Goal: Transaction & Acquisition: Purchase product/service

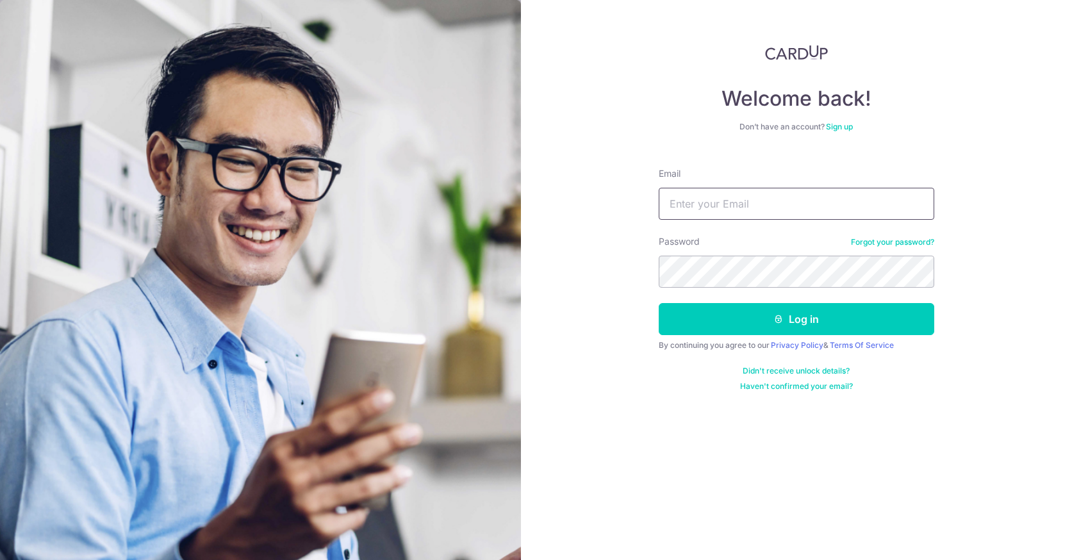
click at [754, 212] on input "Email" at bounding box center [795, 204] width 275 height 32
type input "lance.leow@outlook.com"
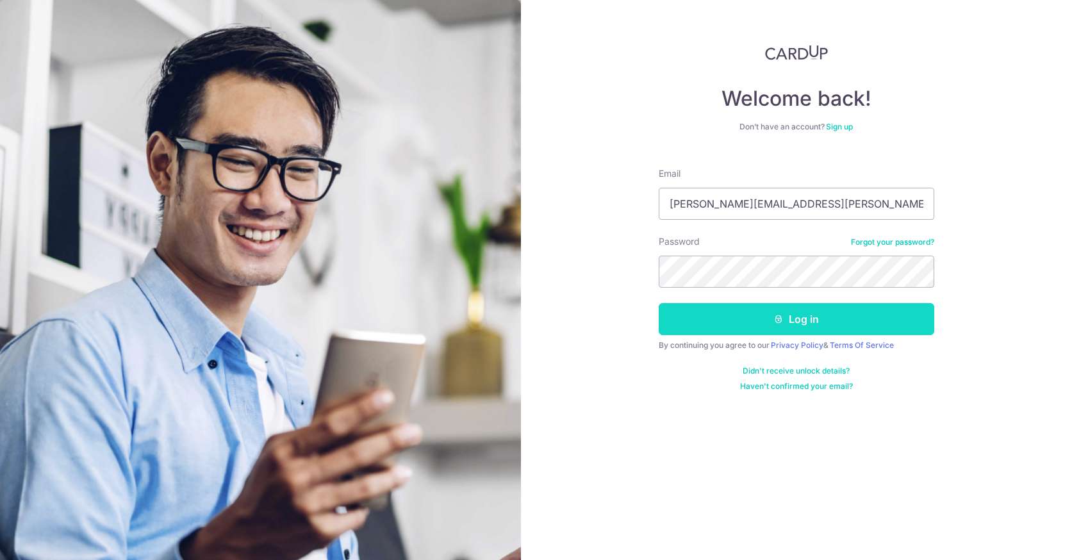
click at [791, 316] on button "Log in" at bounding box center [795, 319] width 275 height 32
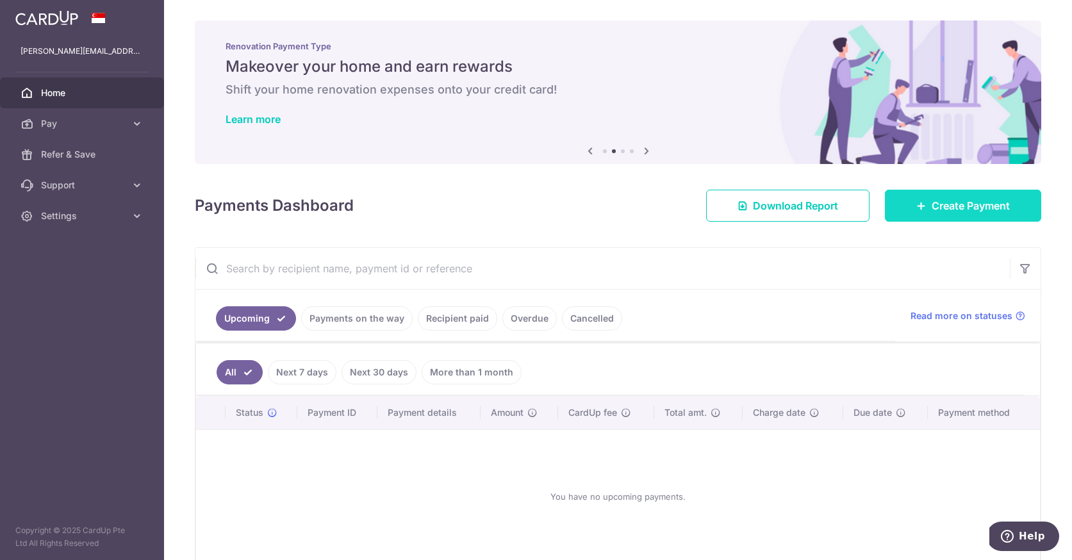
click at [903, 211] on link "Create Payment" at bounding box center [963, 206] width 156 height 32
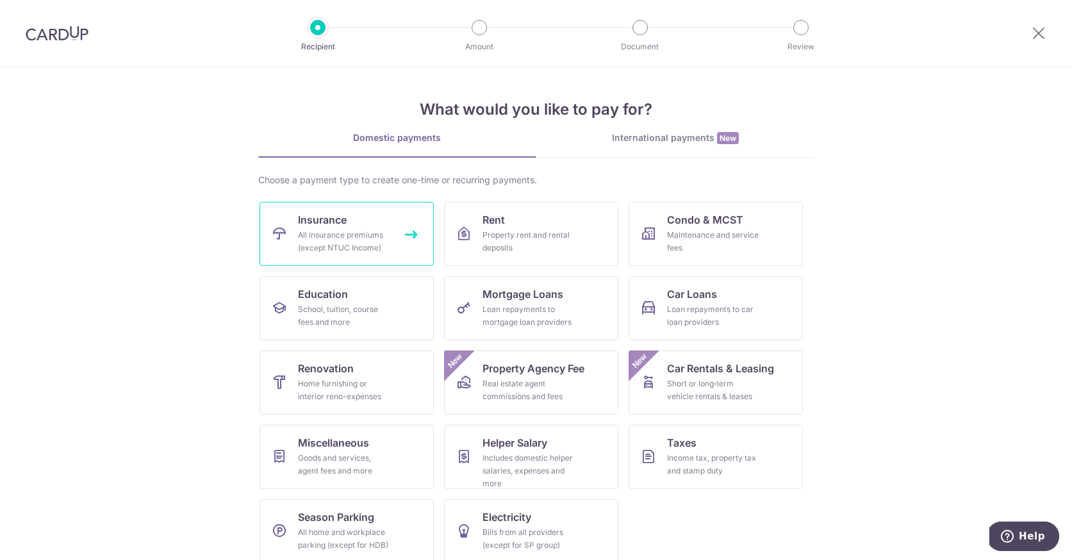
click at [357, 238] on div "All insurance premiums (except NTUC Income)" at bounding box center [344, 242] width 92 height 26
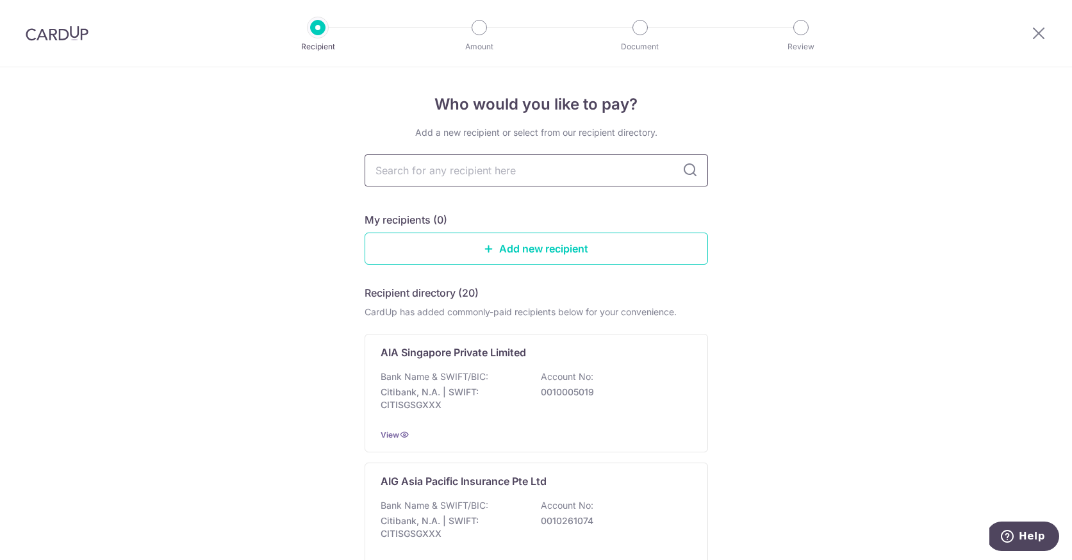
click at [455, 172] on input "text" at bounding box center [535, 170] width 343 height 32
click at [512, 167] on input "text" at bounding box center [535, 170] width 343 height 32
type input "aia"
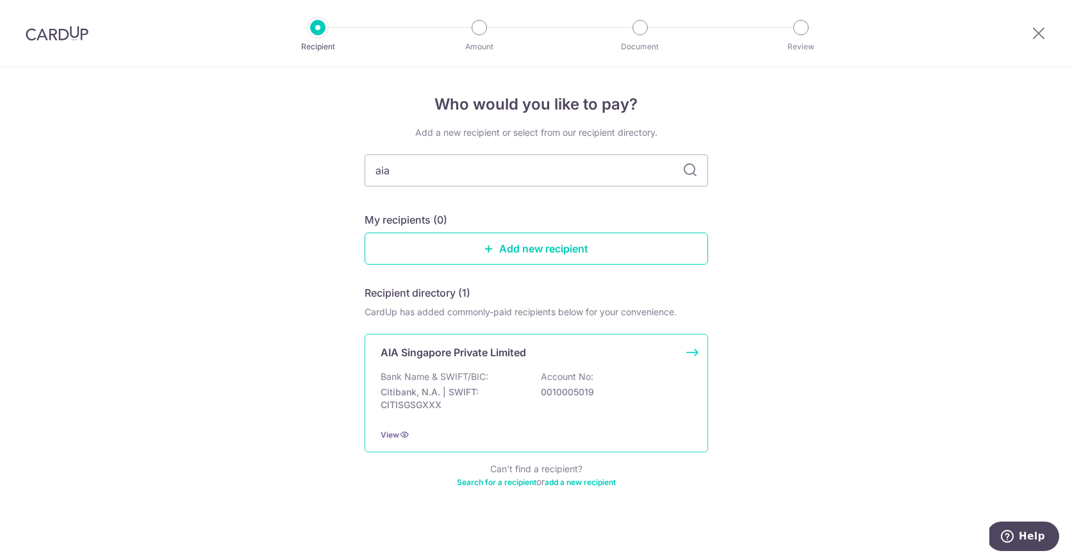
click at [625, 380] on div "Bank Name & SWIFT/BIC: Citibank, N.A. | SWIFT: CITISGSGXXX Account No: 00100050…" at bounding box center [535, 393] width 311 height 47
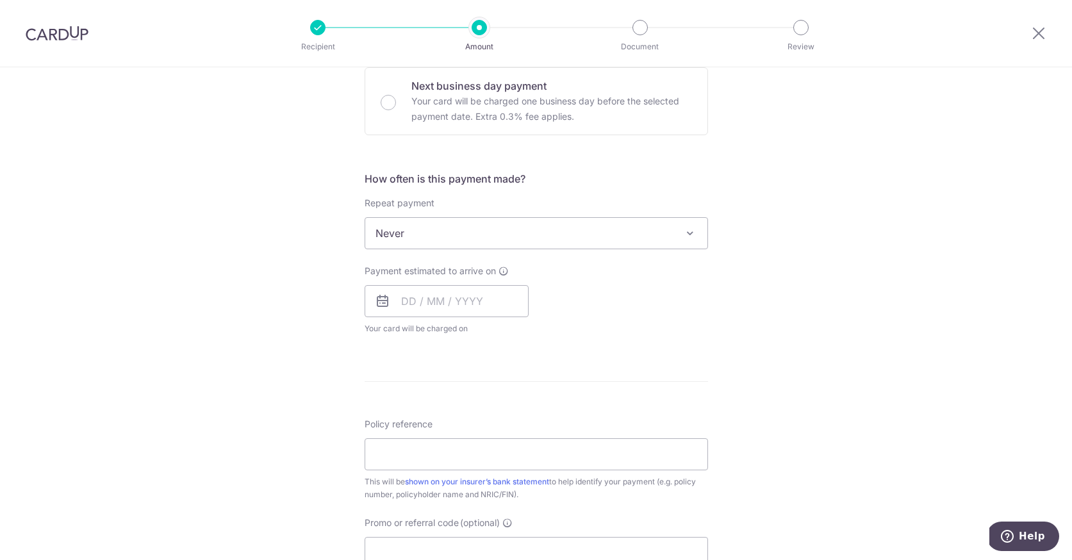
scroll to position [392, 0]
click at [471, 300] on input "text" at bounding box center [446, 301] width 164 height 32
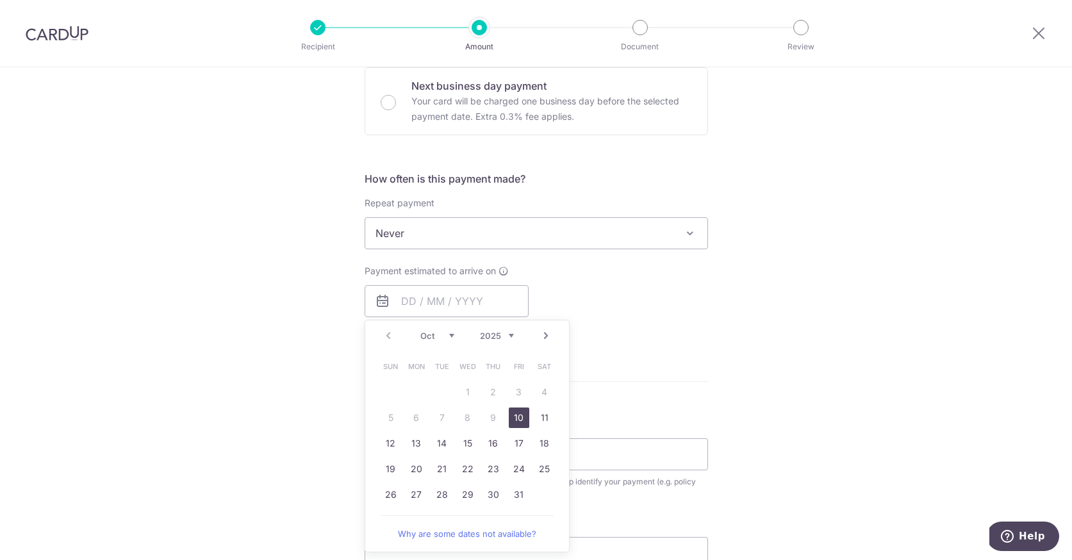
click at [589, 278] on div "Payment estimated to arrive on Prev Next Oct Nov Dec 2025 2026 2027 2028 2029 2…" at bounding box center [536, 300] width 359 height 70
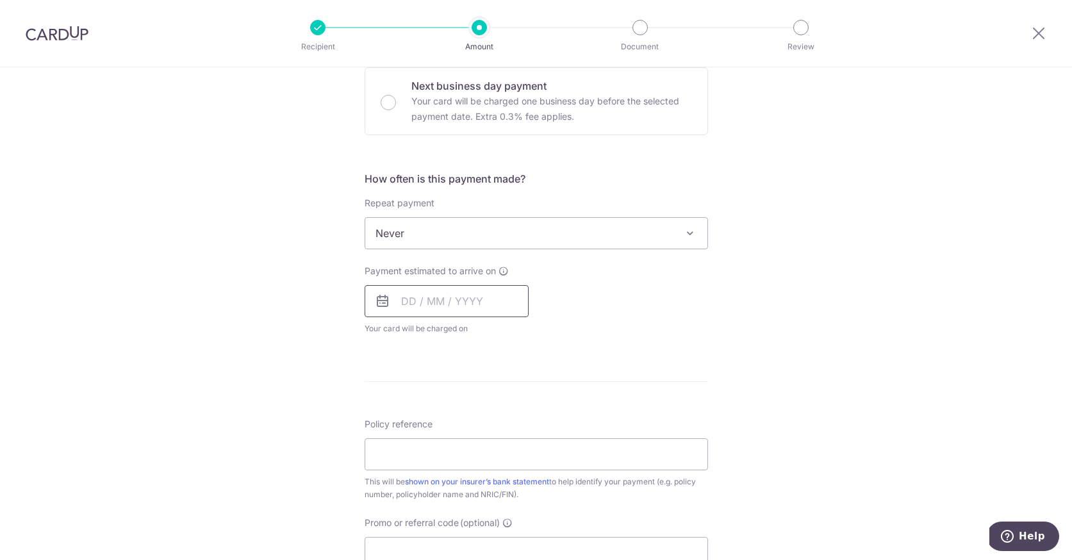
click at [502, 295] on input "text" at bounding box center [446, 301] width 164 height 32
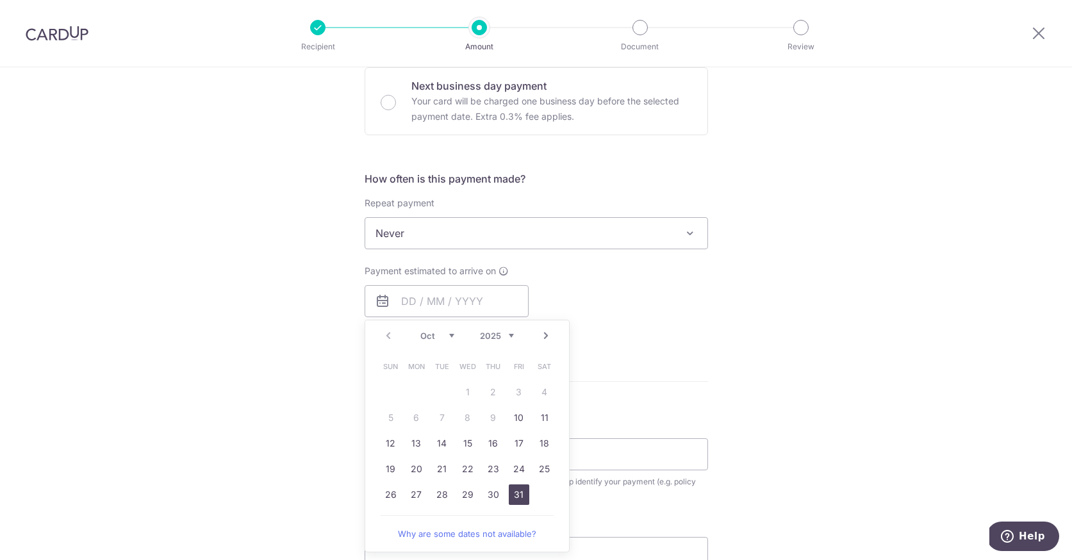
click at [511, 493] on link "31" at bounding box center [519, 494] width 20 height 20
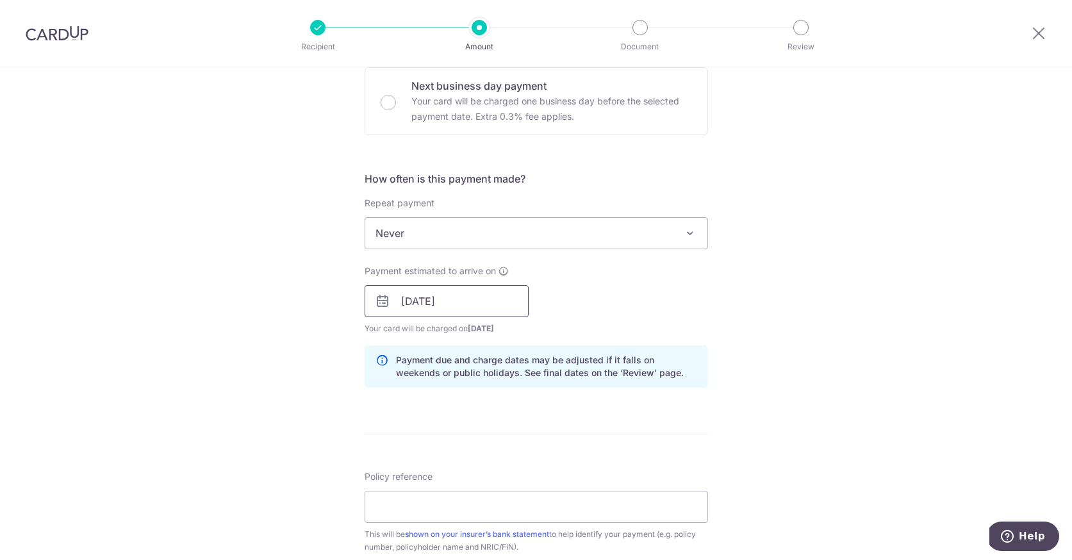
click at [439, 305] on input "31/10/2025" at bounding box center [446, 301] width 164 height 32
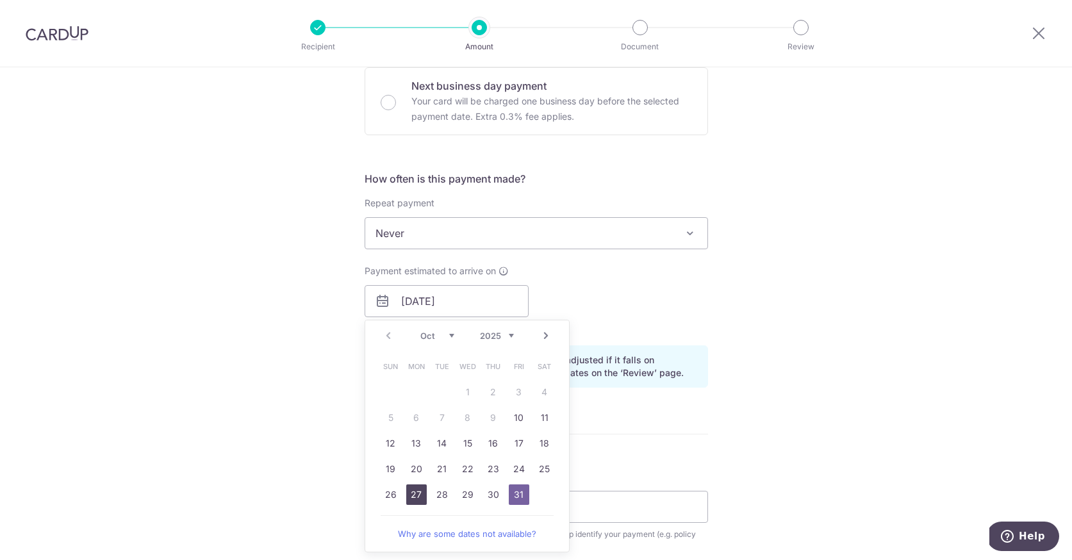
click at [406, 494] on link "27" at bounding box center [416, 494] width 20 height 20
type input "27/10/2025"
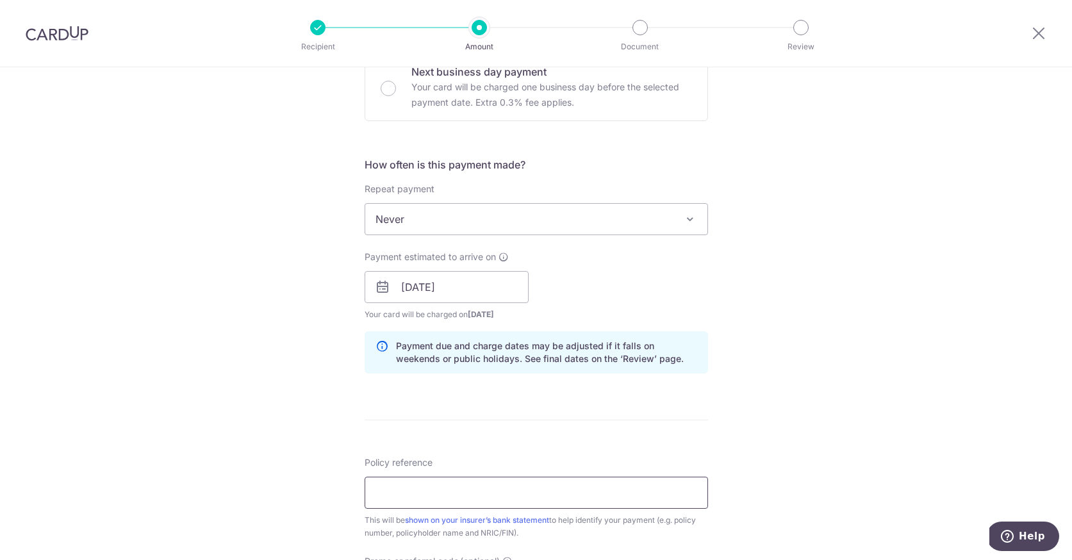
scroll to position [412, 0]
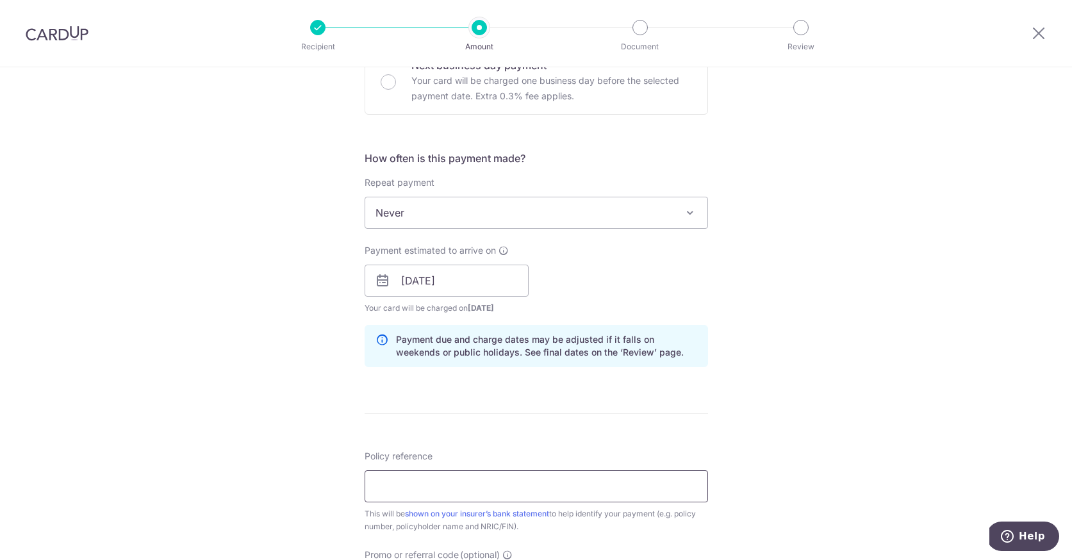
click at [418, 485] on input "Policy reference" at bounding box center [535, 486] width 343 height 32
click at [415, 482] on input "Policy reference" at bounding box center [535, 486] width 343 height 32
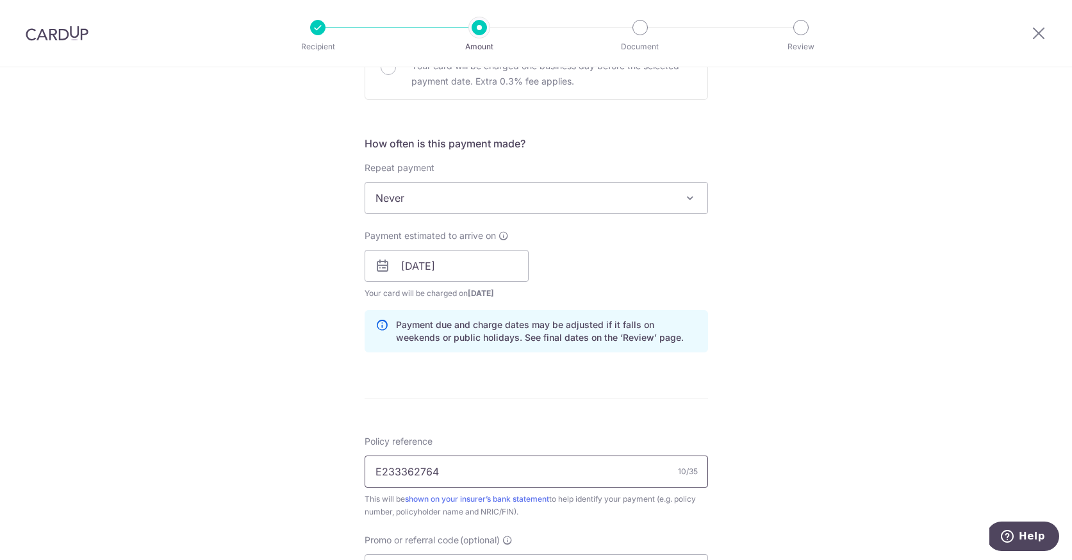
type input "E233362764"
click at [801, 466] on div "Tell us more about your payment Enter payment amount SGD Select Card Select opt…" at bounding box center [536, 245] width 1072 height 1211
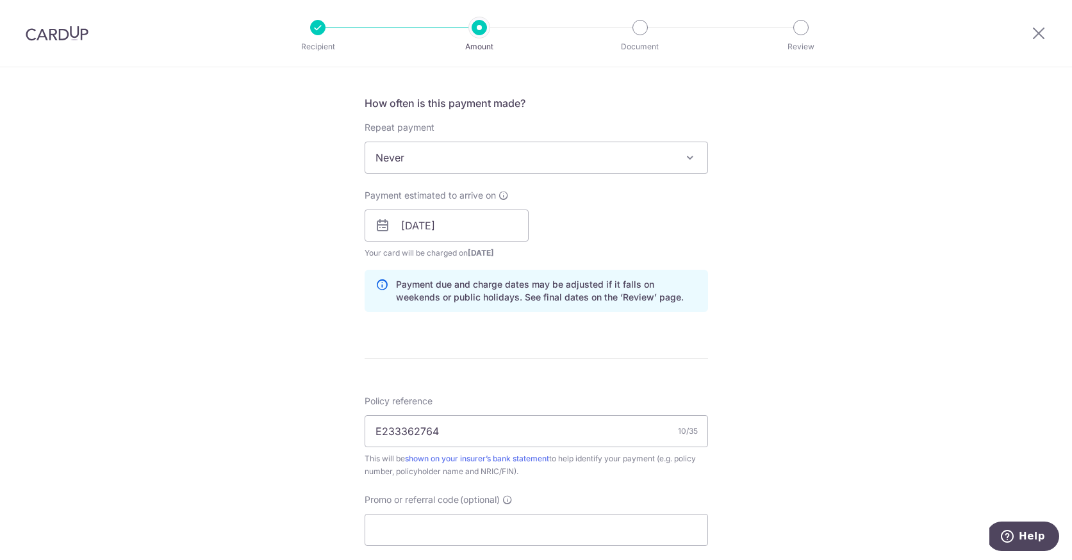
scroll to position [628, 0]
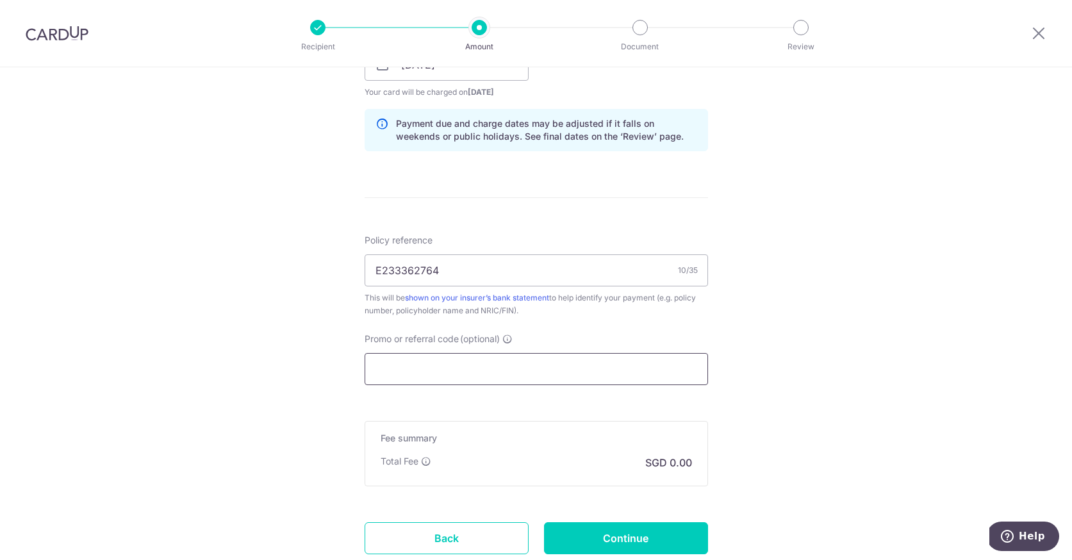
click at [461, 361] on input "Promo or referral code (optional)" at bounding box center [535, 369] width 343 height 32
paste input "REC185"
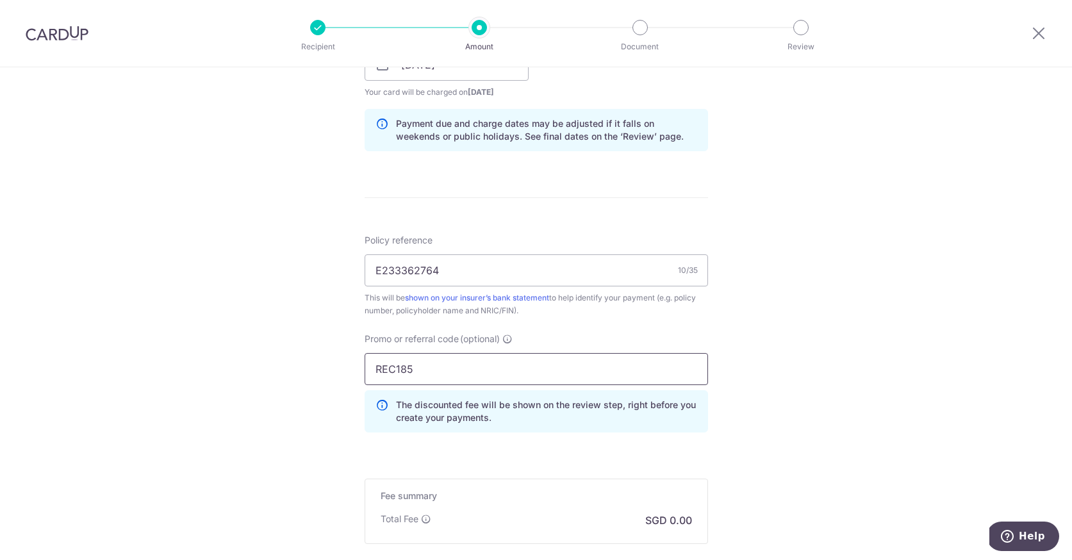
scroll to position [721, 0]
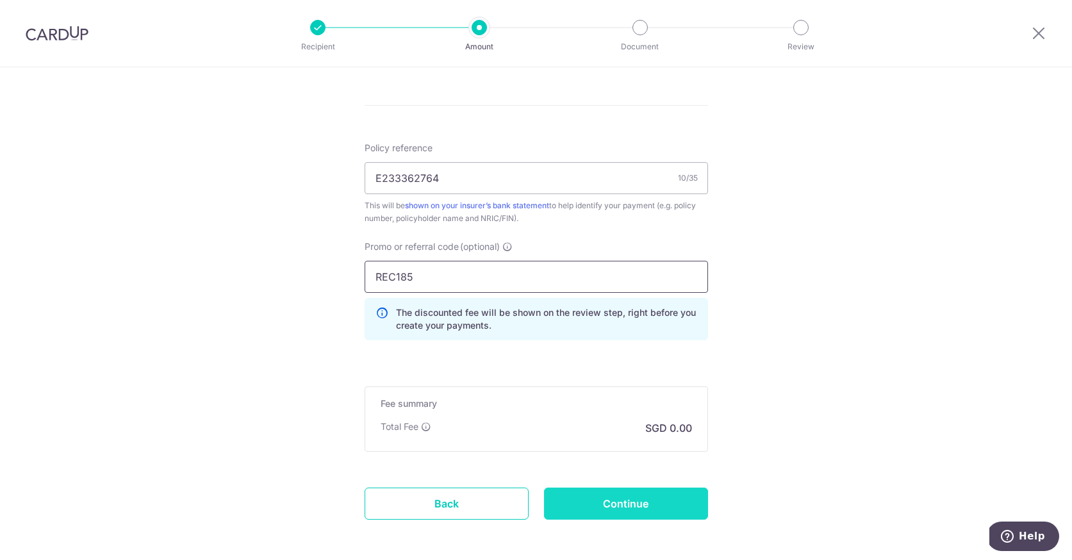
type input "REC185"
click at [595, 508] on input "Continue" at bounding box center [626, 503] width 164 height 32
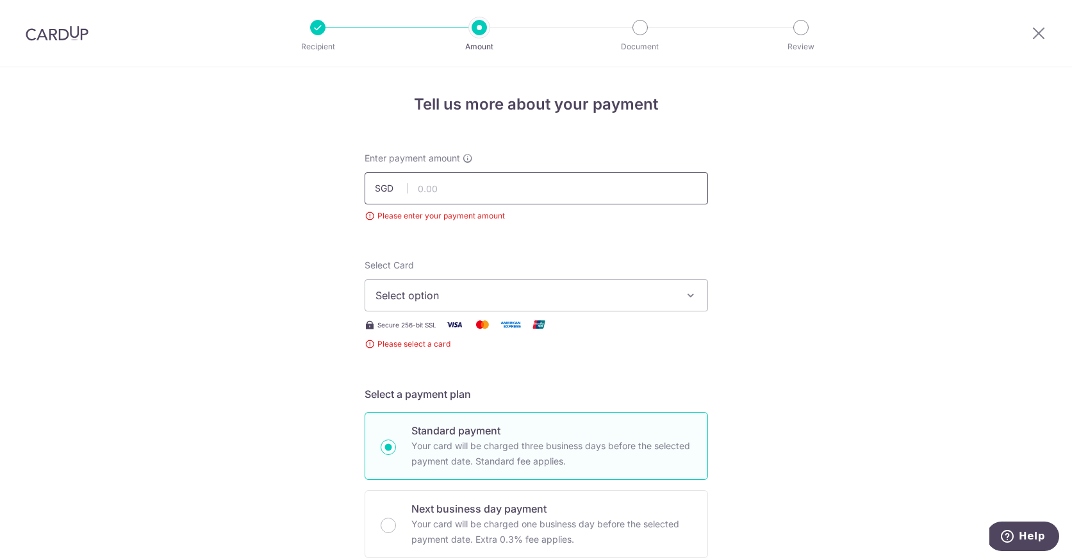
click at [476, 189] on input "text" at bounding box center [535, 188] width 343 height 32
click at [446, 296] on span "Select option" at bounding box center [524, 295] width 298 height 15
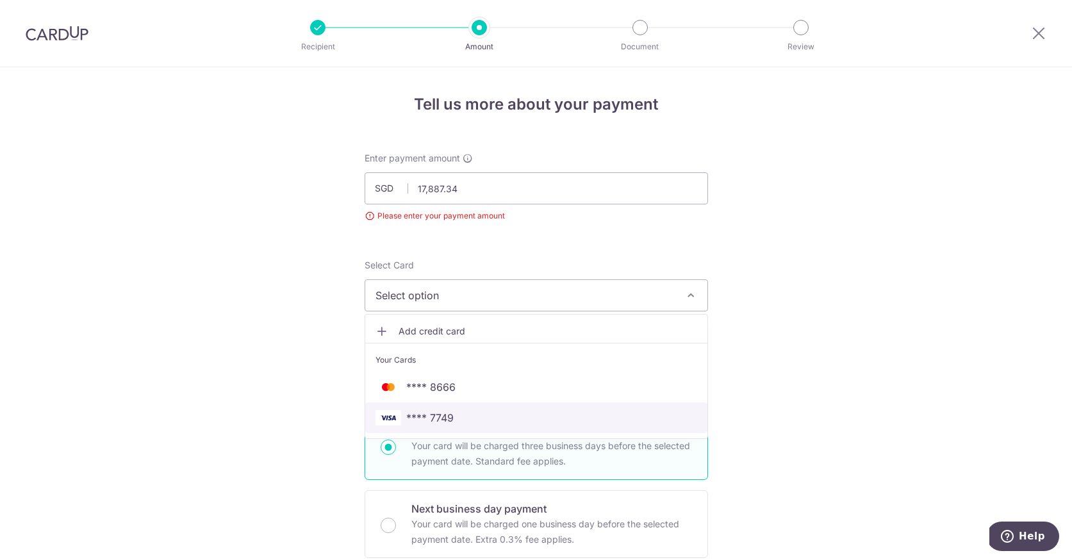
click at [523, 416] on span "**** 7749" at bounding box center [536, 417] width 322 height 15
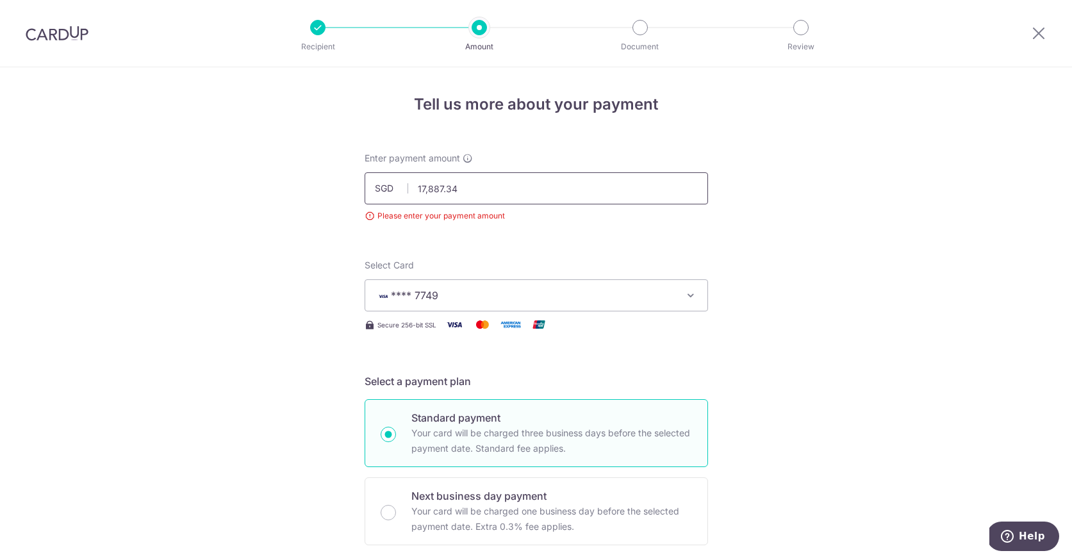
drag, startPoint x: 473, startPoint y: 189, endPoint x: 393, endPoint y: 188, distance: 79.4
click at [393, 188] on div "SGD 17,887.34 17887.34" at bounding box center [535, 188] width 343 height 32
drag, startPoint x: 449, startPoint y: 187, endPoint x: 411, endPoint y: 186, distance: 37.8
click at [411, 186] on input "17,887.34" at bounding box center [535, 188] width 343 height 32
click at [430, 191] on input "17,887.34" at bounding box center [535, 188] width 343 height 32
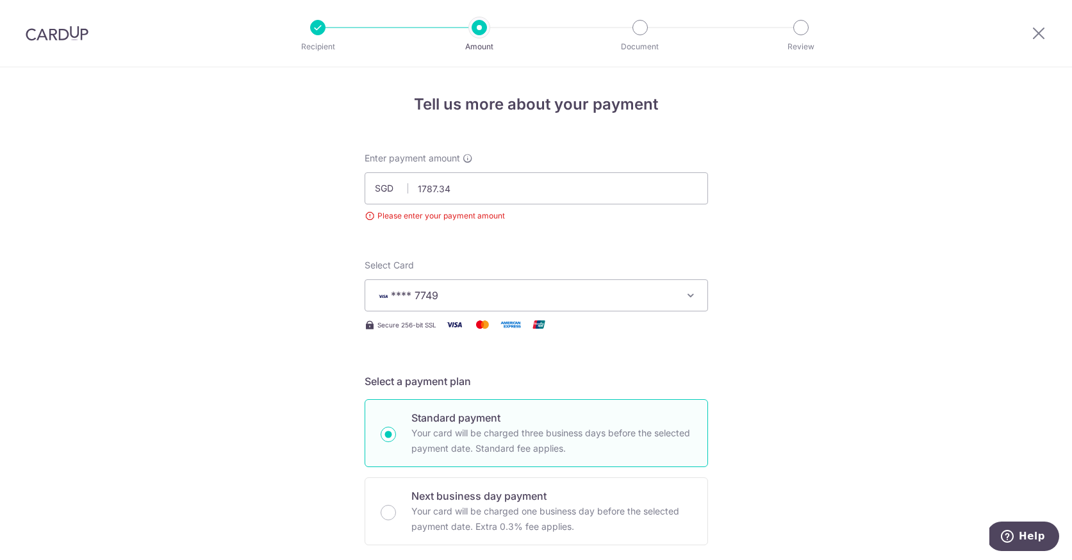
type input "1,787.34"
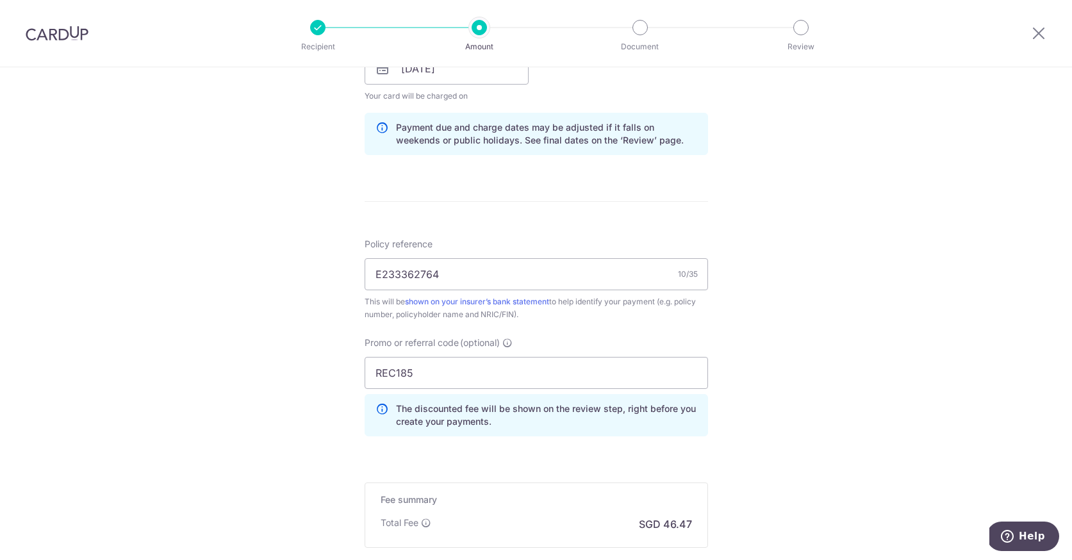
scroll to position [749, 0]
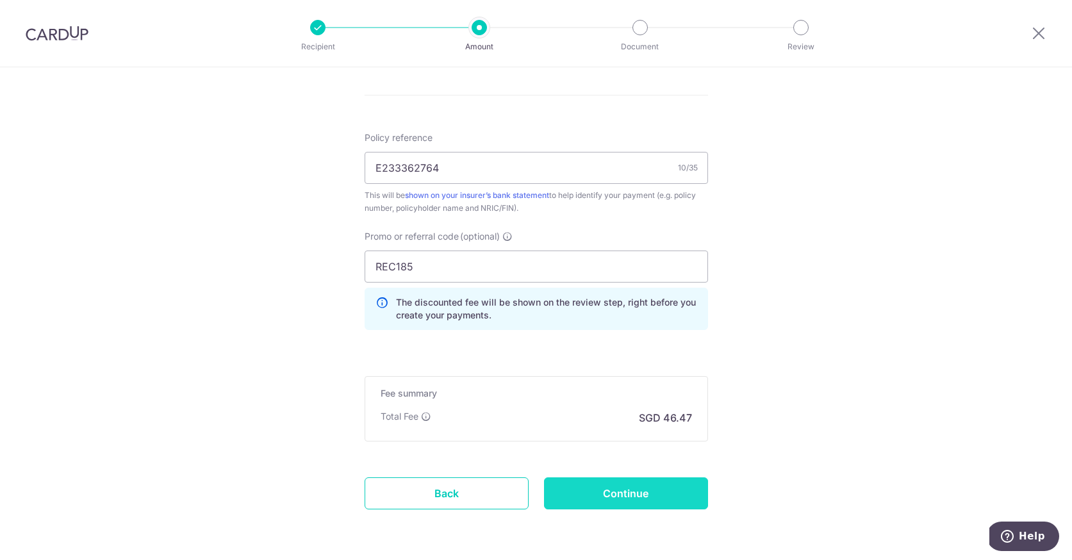
click at [595, 493] on input "Continue" at bounding box center [626, 493] width 164 height 32
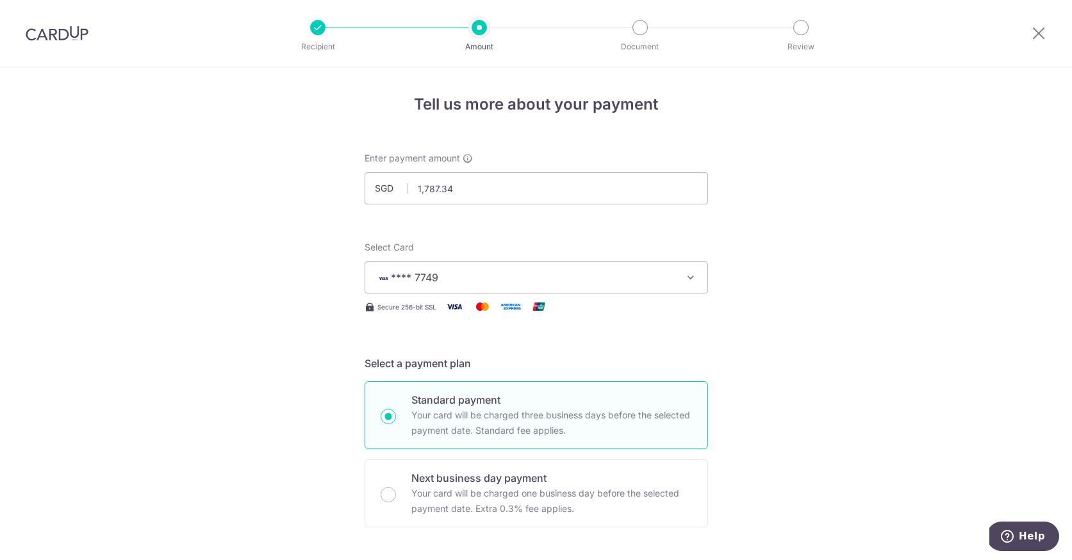
scroll to position [794, 0]
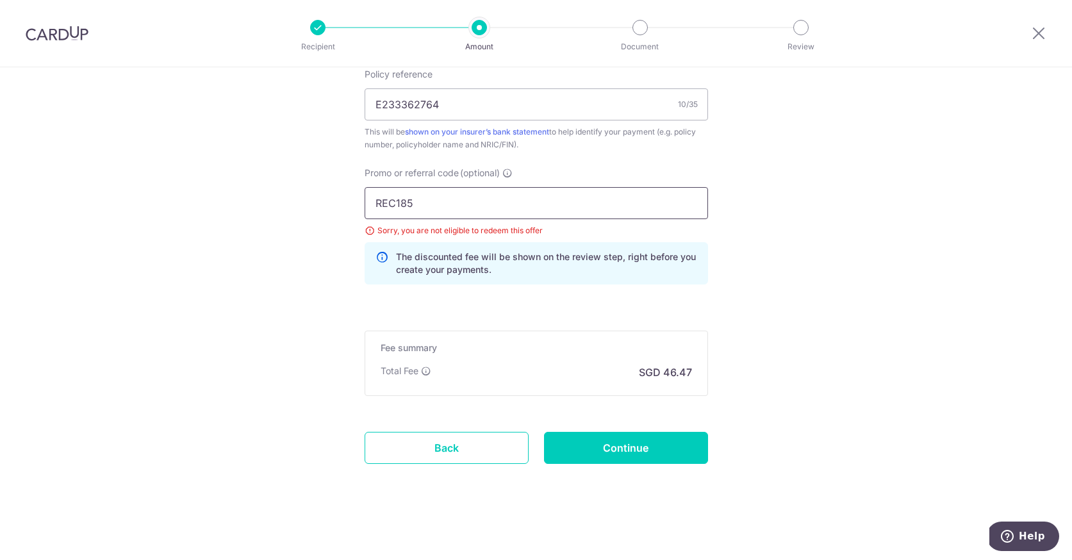
drag, startPoint x: 408, startPoint y: 201, endPoint x: 339, endPoint y: 194, distance: 69.5
paste input "OFF22"
type input "OFF225"
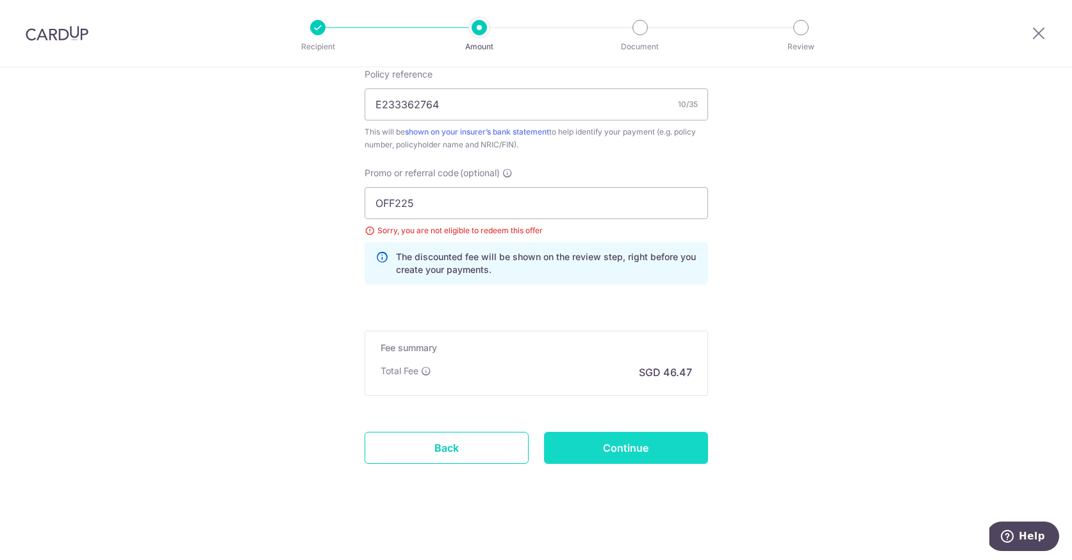
click at [622, 448] on input "Continue" at bounding box center [626, 448] width 164 height 32
click at [463, 216] on input "OFF225" at bounding box center [535, 203] width 343 height 32
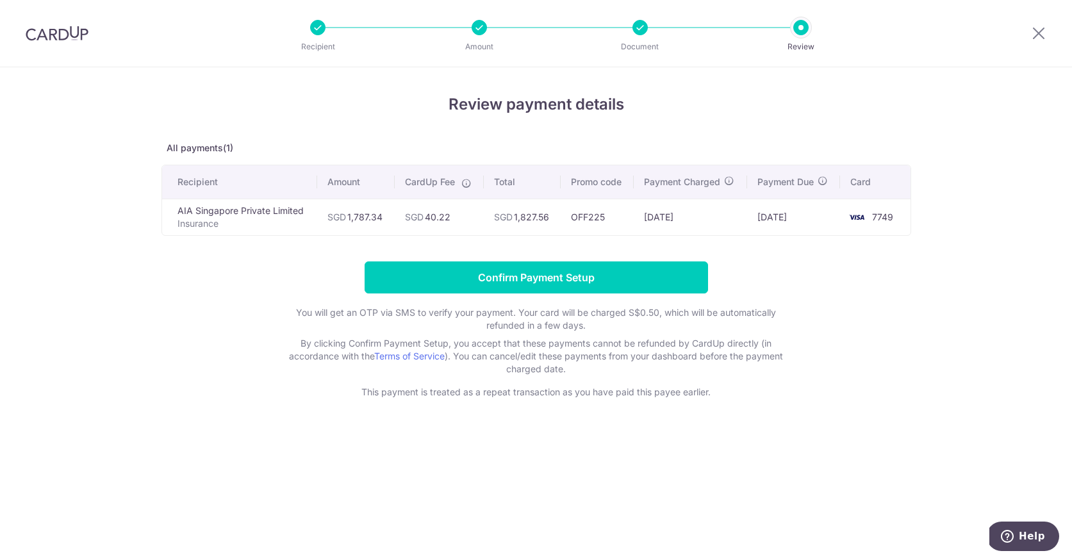
click at [829, 283] on form "Confirm Payment Setup You will get an OTP via SMS to verify your payment. Your …" at bounding box center [535, 329] width 749 height 137
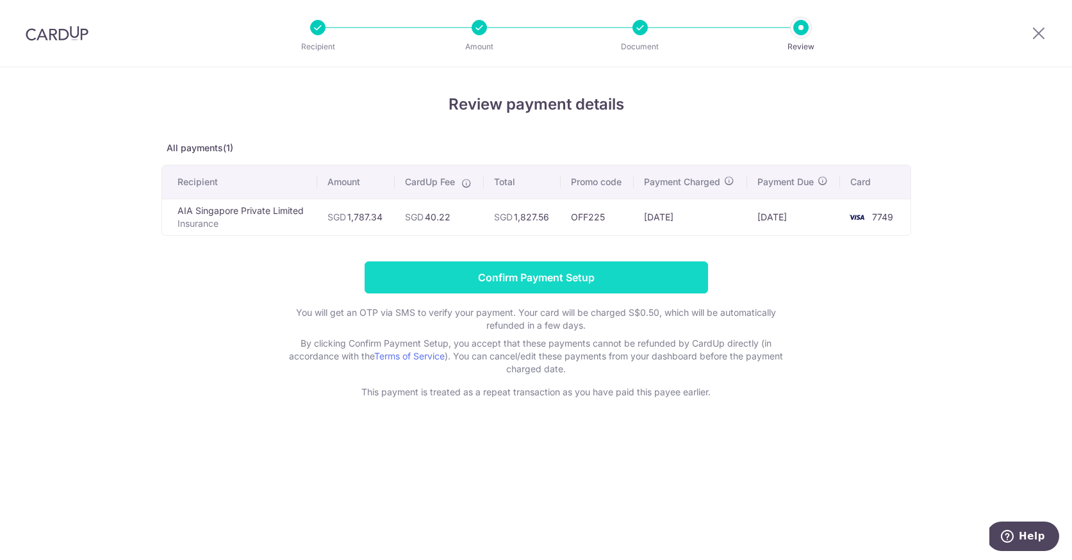
click at [585, 284] on input "Confirm Payment Setup" at bounding box center [535, 277] width 343 height 32
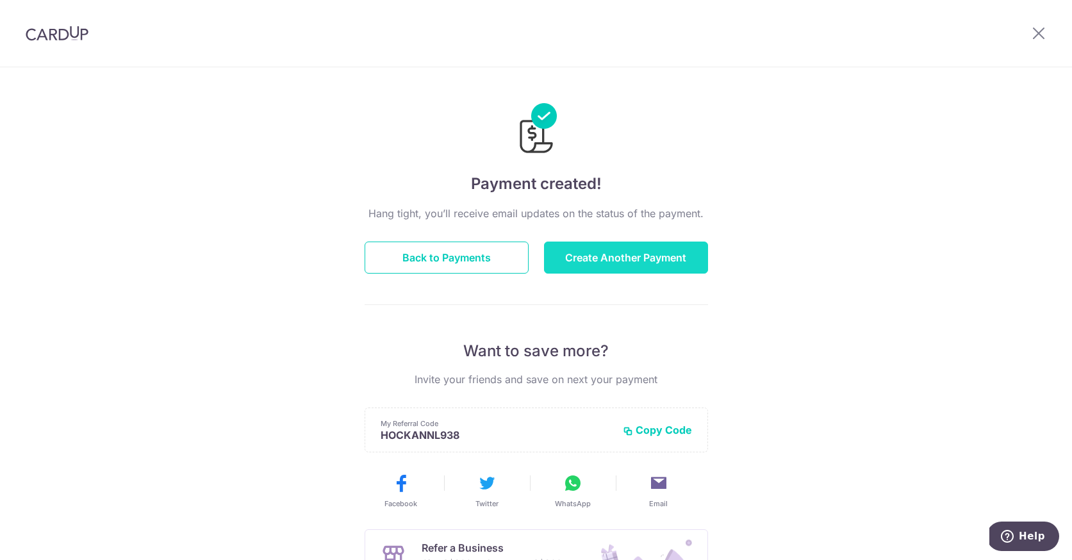
click at [608, 265] on button "Create Another Payment" at bounding box center [626, 257] width 164 height 32
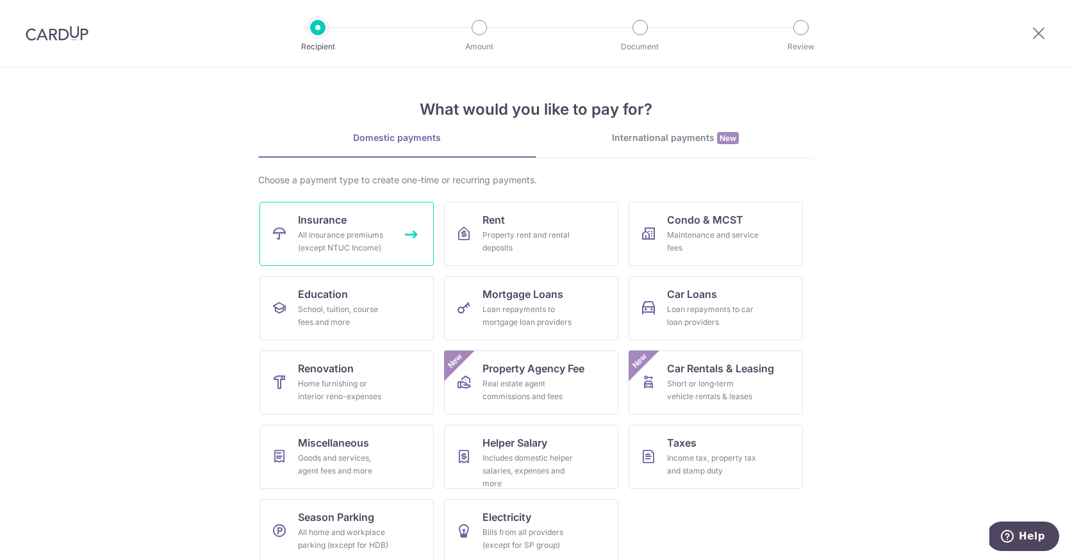
click at [395, 243] on link "Insurance All insurance premiums (except NTUC Income)" at bounding box center [346, 234] width 174 height 64
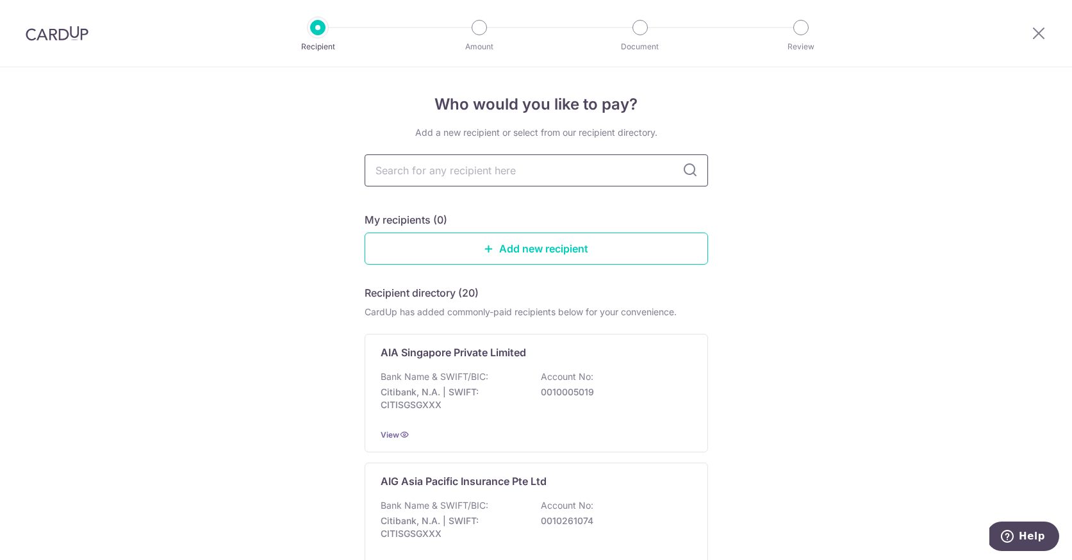
click at [426, 174] on input "text" at bounding box center [535, 170] width 343 height 32
type input "aia"
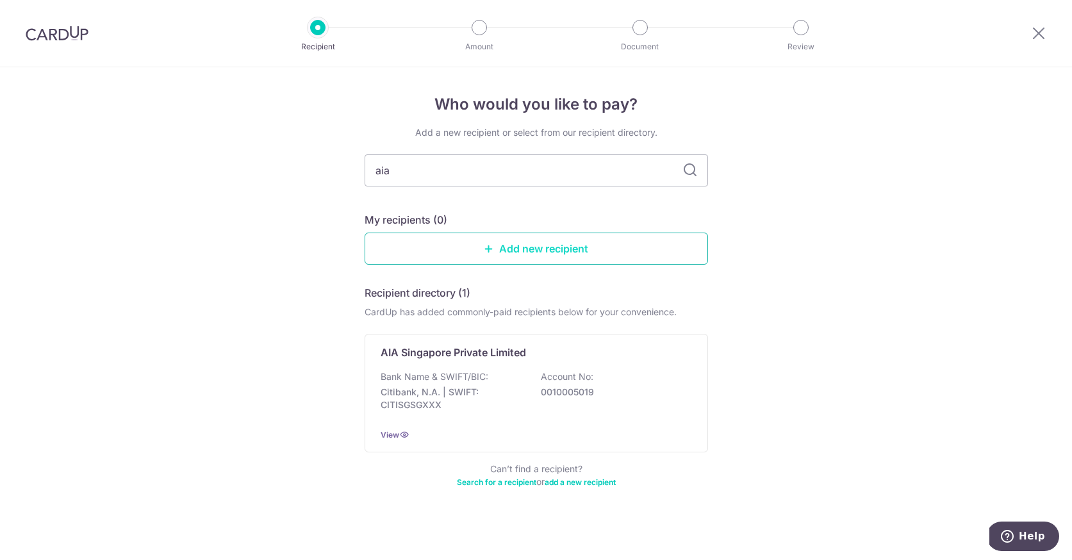
click at [487, 253] on icon at bounding box center [489, 248] width 10 height 10
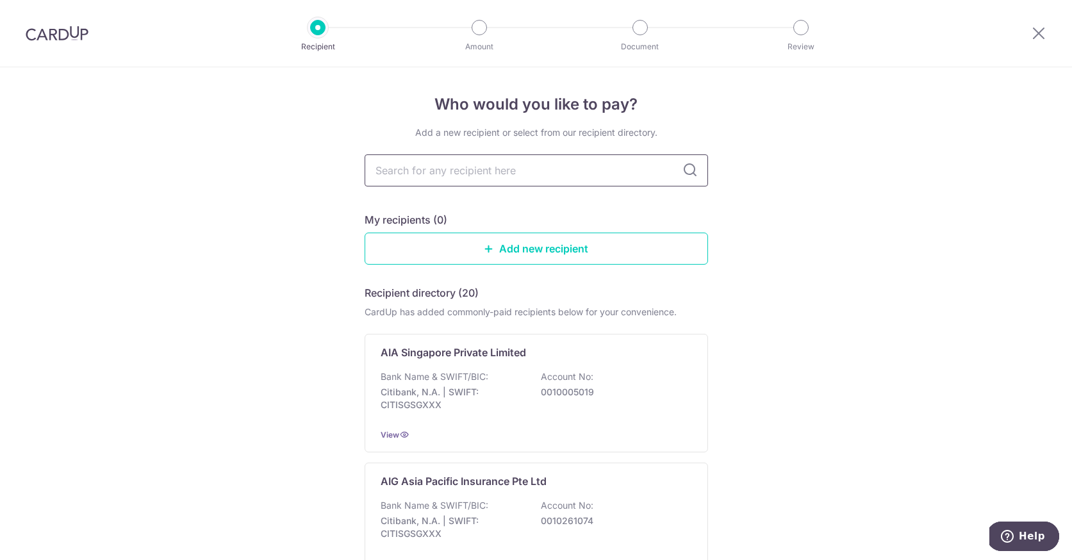
click at [449, 174] on input "text" at bounding box center [535, 170] width 343 height 32
type input "aia"
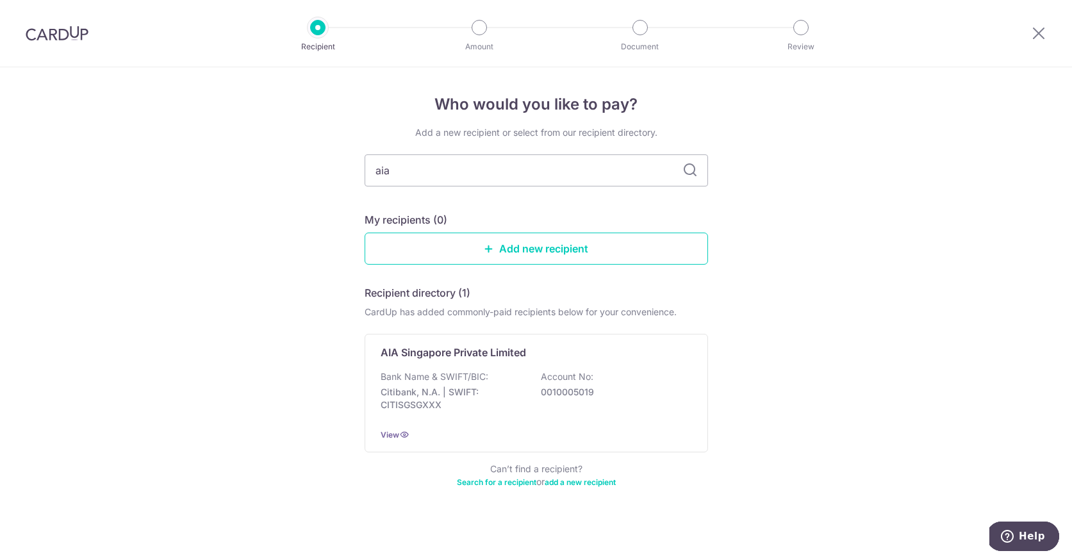
click at [686, 172] on icon at bounding box center [689, 170] width 15 height 15
click at [491, 395] on p "Citibank, N.A. | SWIFT: CITISGSGXXX" at bounding box center [451, 399] width 143 height 26
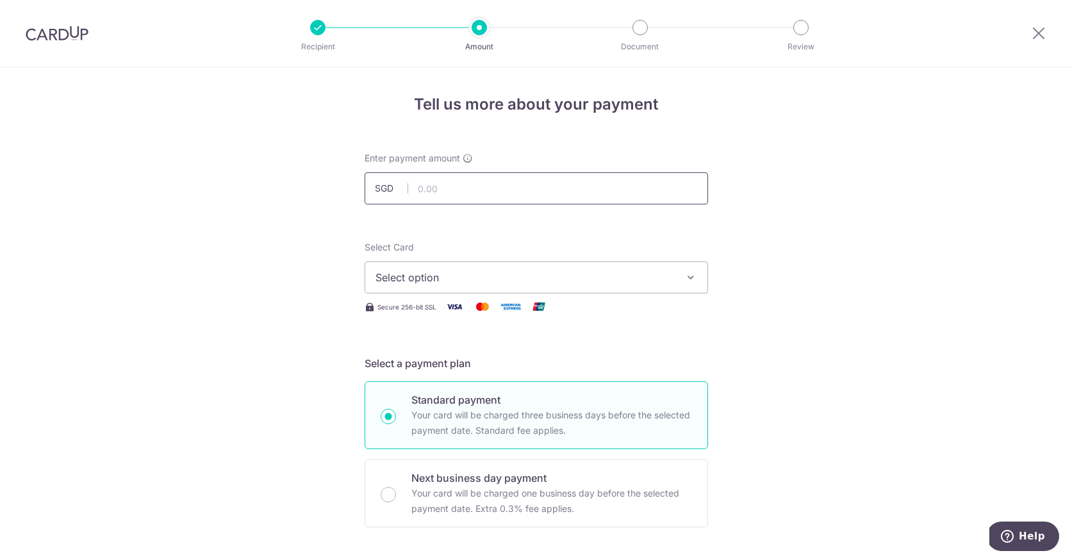
click at [434, 186] on input "text" at bounding box center [535, 188] width 343 height 32
type input "719.00"
click at [482, 276] on span "Select option" at bounding box center [524, 277] width 298 height 15
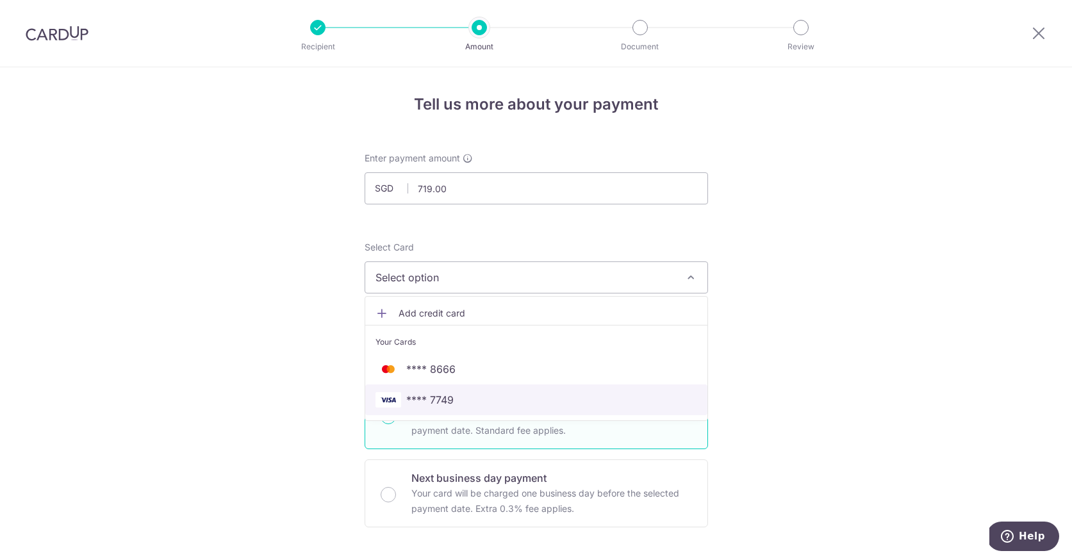
click at [471, 402] on span "**** 7749" at bounding box center [536, 399] width 322 height 15
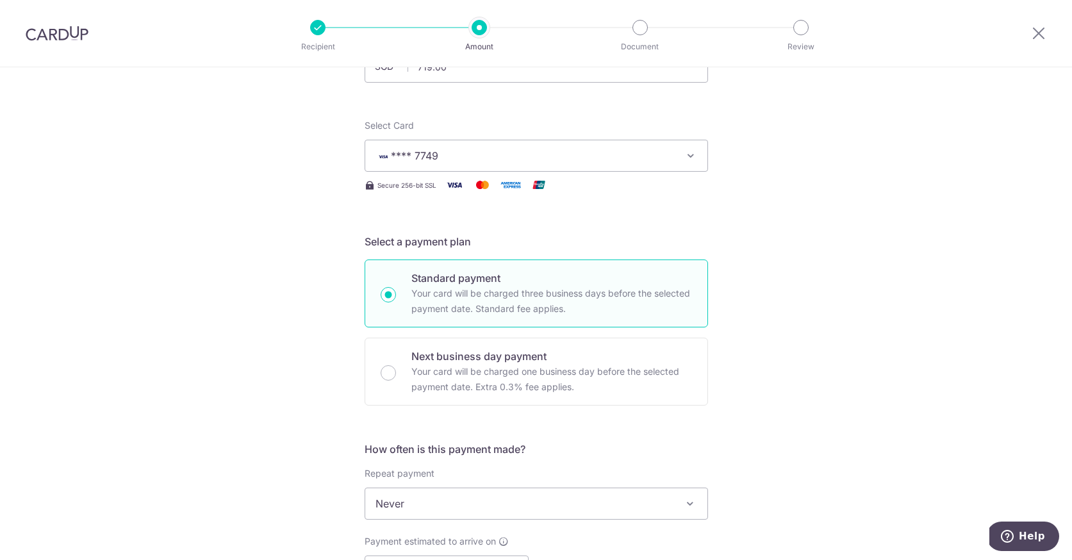
scroll to position [266, 0]
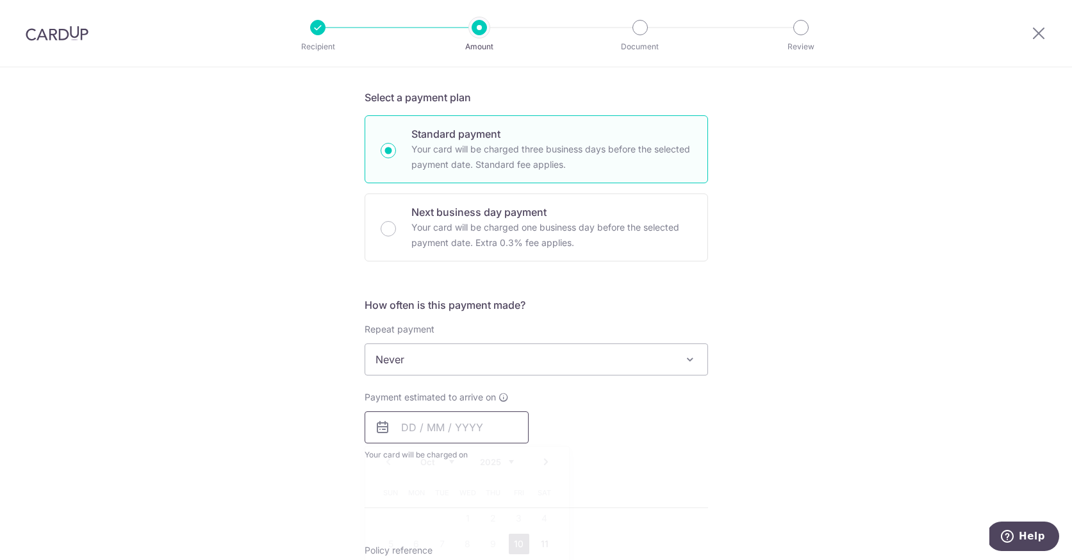
click at [453, 428] on input "text" at bounding box center [446, 427] width 164 height 32
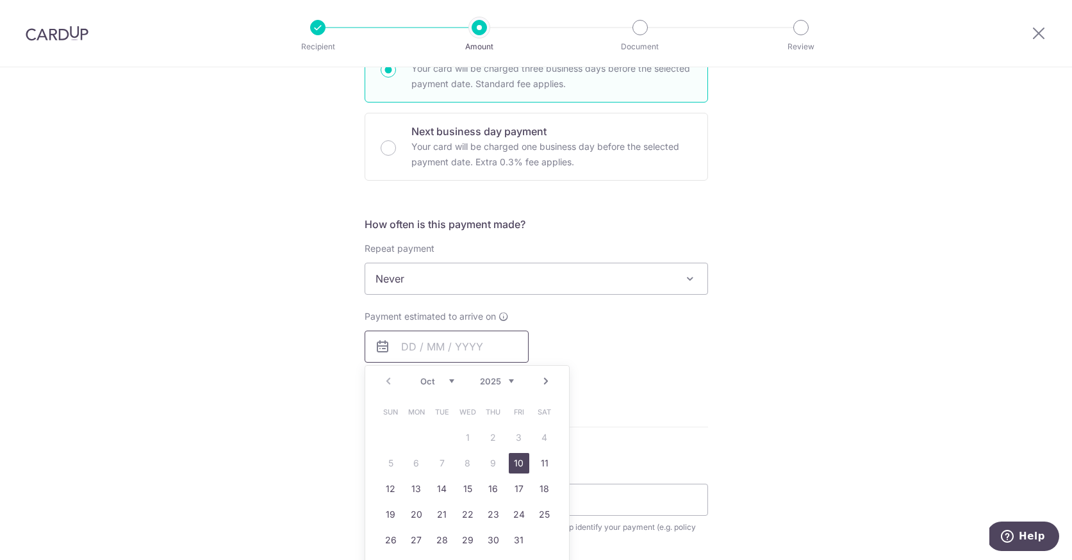
scroll to position [447, 0]
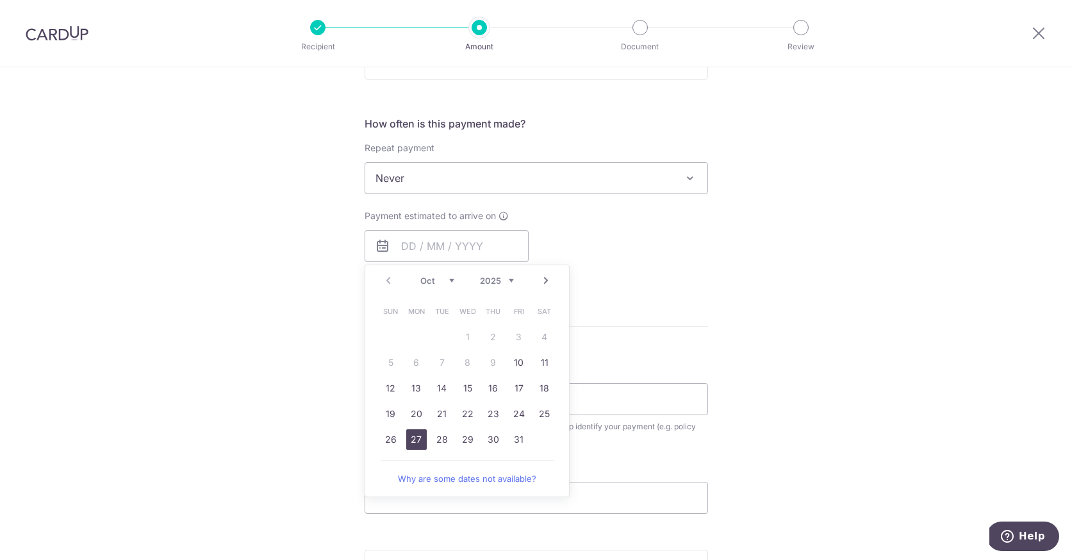
click at [412, 436] on link "27" at bounding box center [416, 439] width 20 height 20
type input "[DATE]"
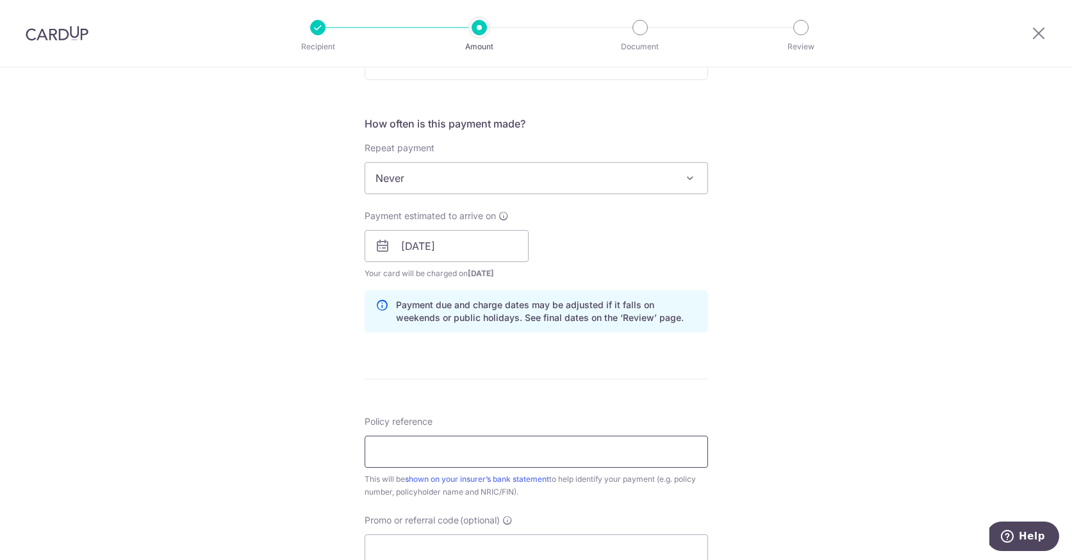
click at [457, 447] on input "Policy reference" at bounding box center [535, 452] width 343 height 32
type input "H233362764"
click at [672, 384] on form "Enter payment amount SGD 719.00 719.00 Select Card **** 7749 Add credit card Yo…" at bounding box center [535, 238] width 343 height 1066
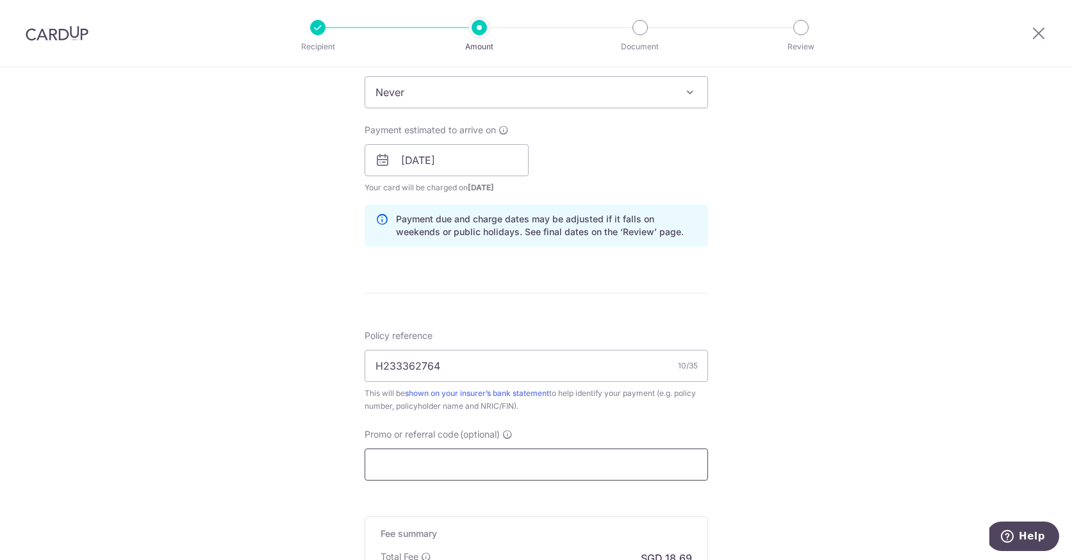
click at [423, 469] on input "Promo or referral code (optional)" at bounding box center [535, 464] width 343 height 32
paste input "OFF225"
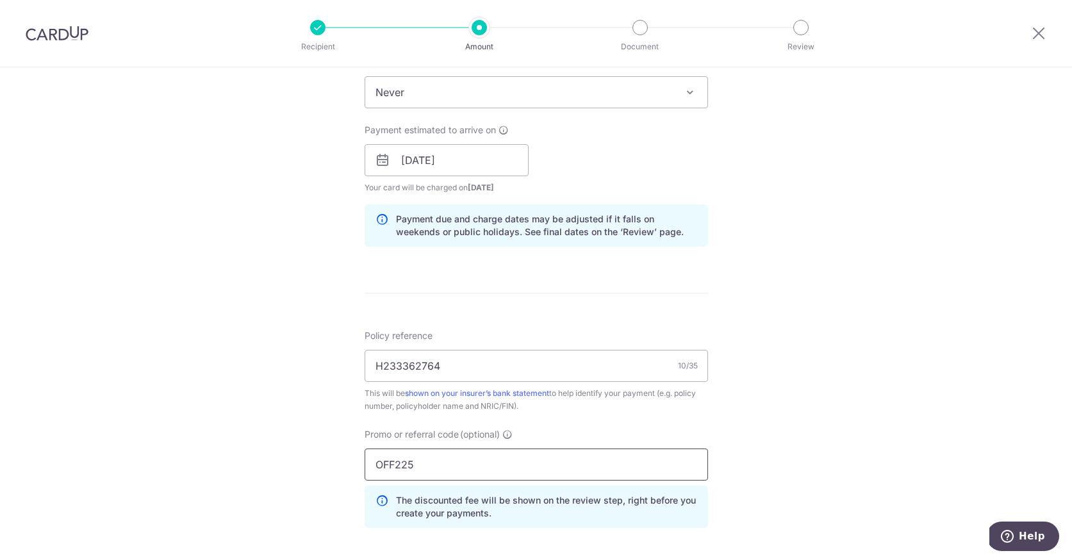
scroll to position [723, 0]
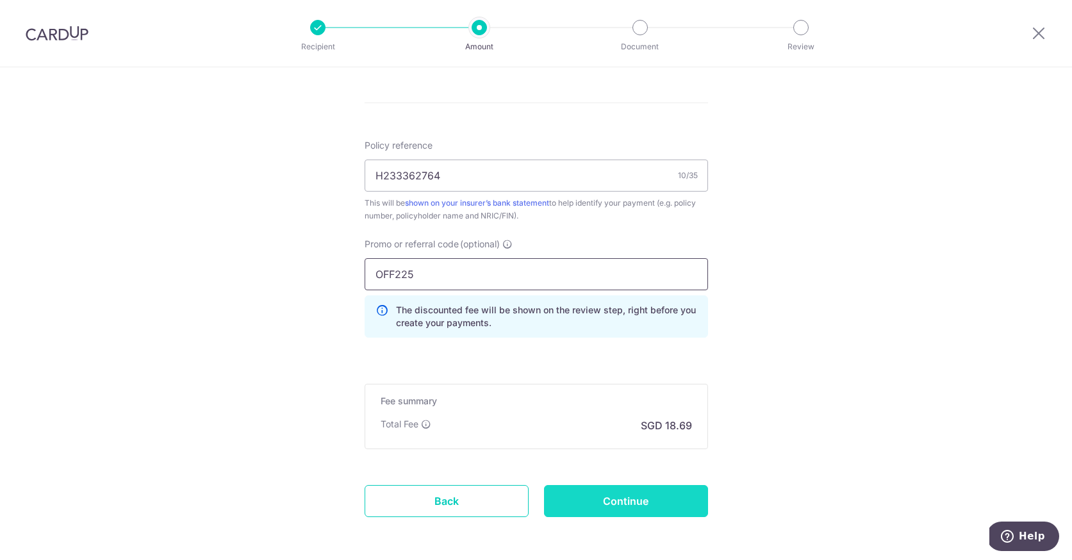
type input "OFF225"
click at [614, 497] on input "Continue" at bounding box center [626, 501] width 164 height 32
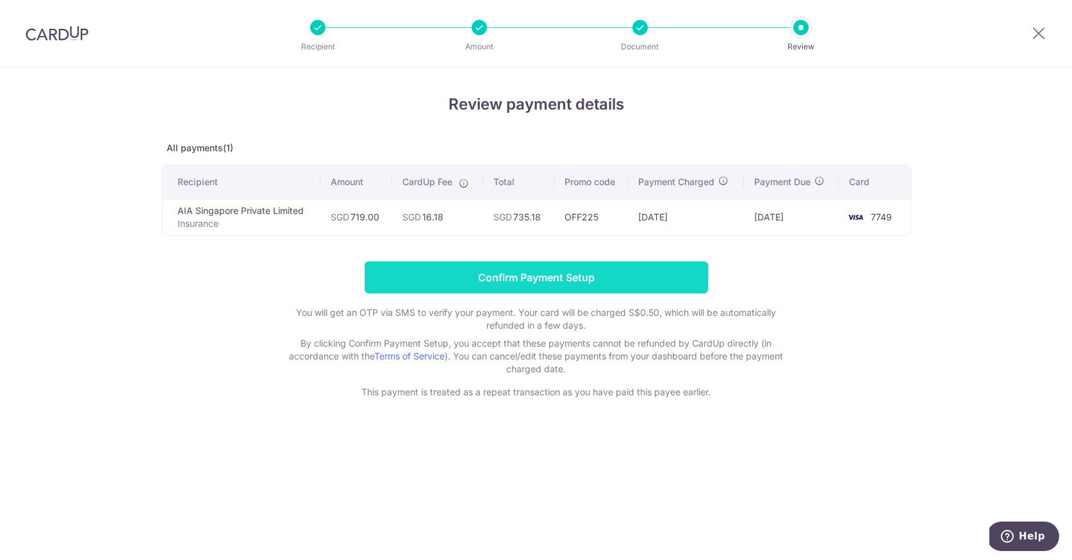
click at [612, 279] on input "Confirm Payment Setup" at bounding box center [535, 277] width 343 height 32
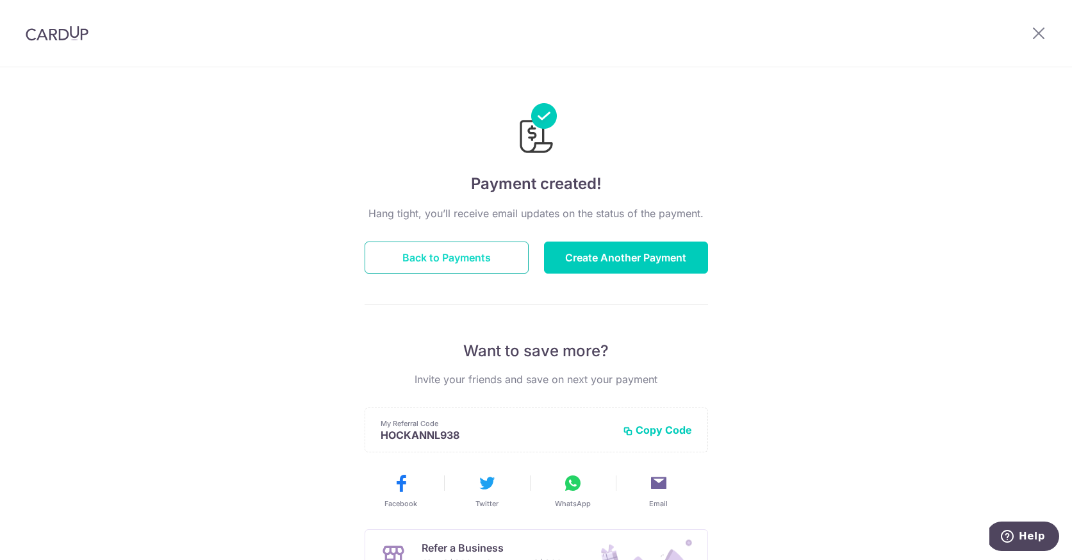
click at [491, 248] on button "Back to Payments" at bounding box center [446, 257] width 164 height 32
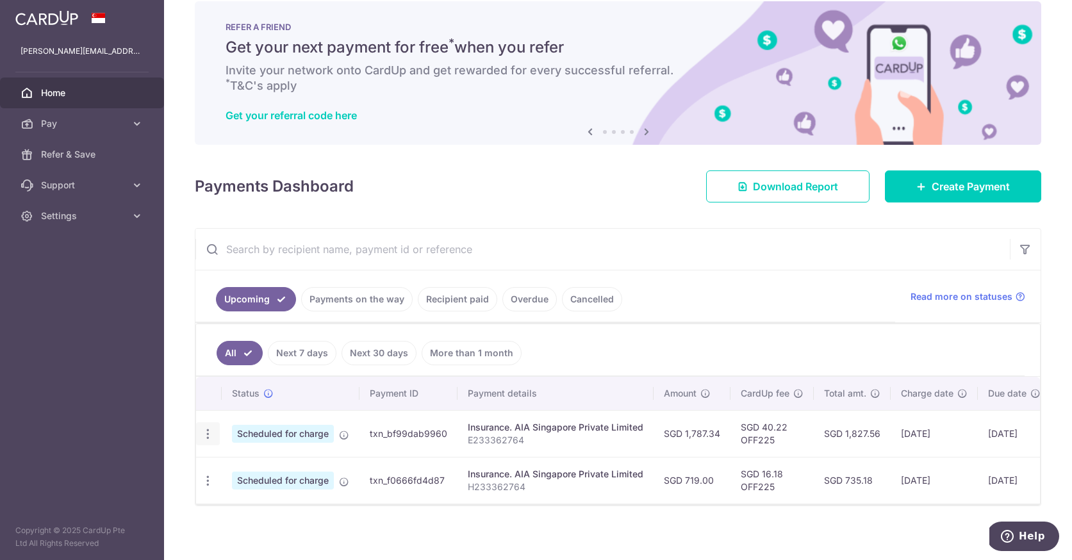
click at [204, 433] on icon "button" at bounding box center [207, 433] width 13 height 13
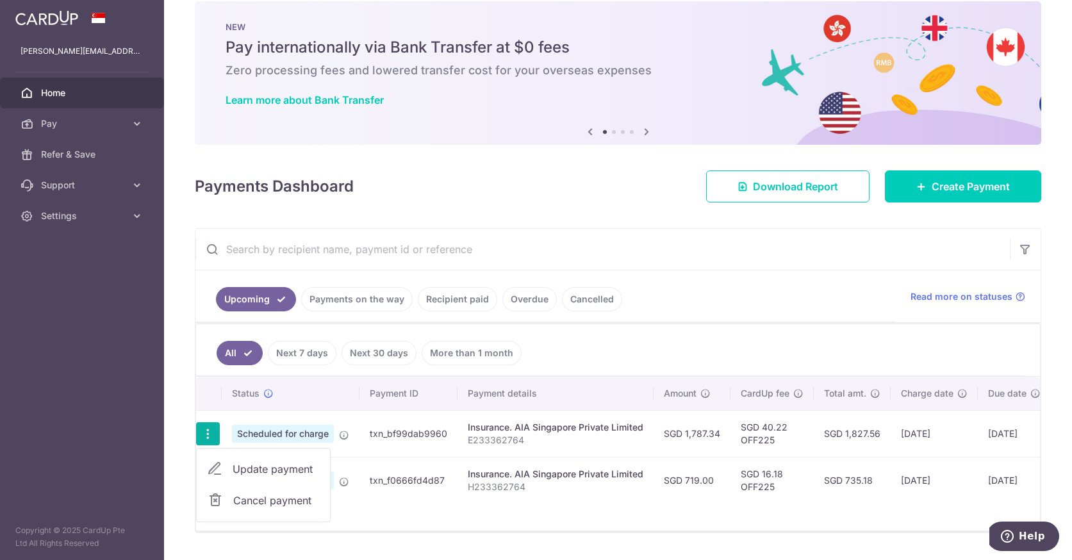
click at [279, 469] on span "Update payment" at bounding box center [275, 468] width 87 height 15
radio input "true"
type input "1,787.34"
type input "[DATE]"
type input "E233362764"
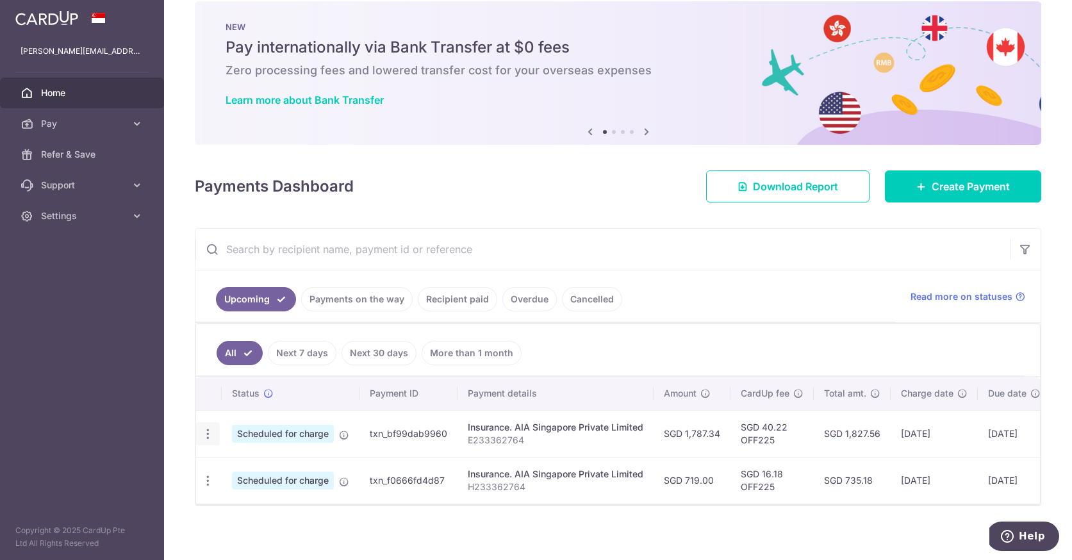
type input "OFF225"
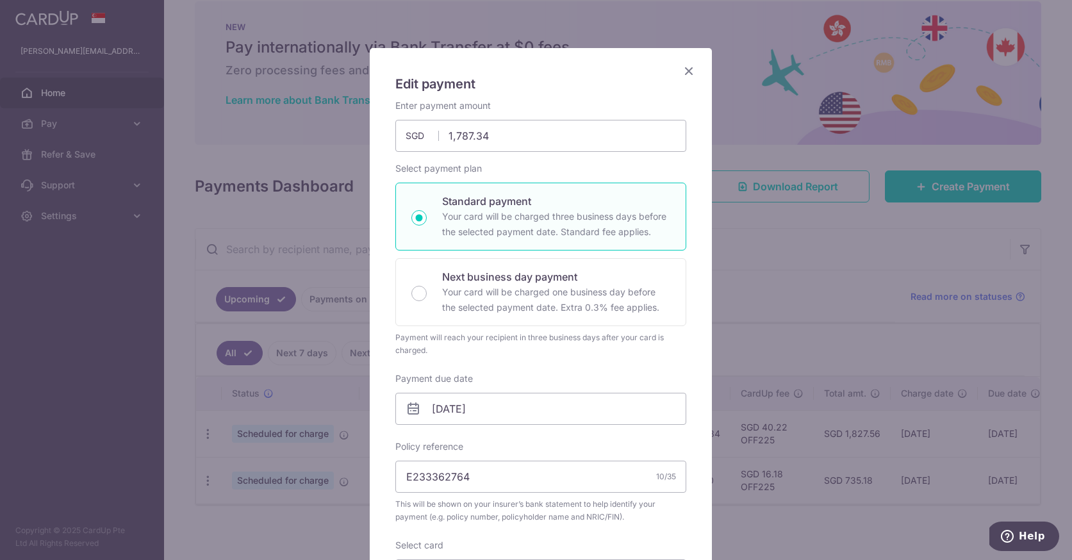
scroll to position [183, 0]
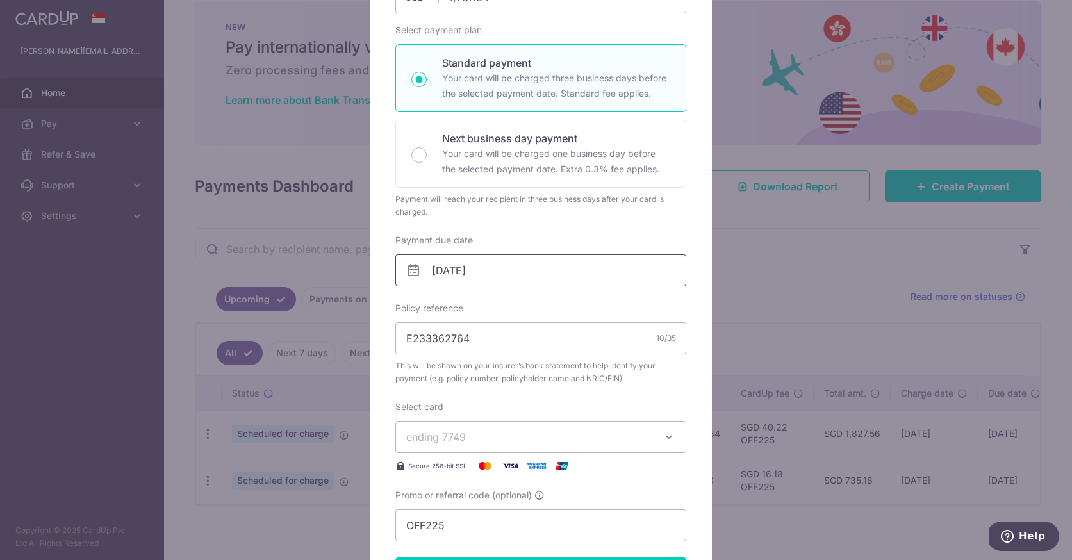
click at [485, 267] on input "[DATE]" at bounding box center [540, 270] width 291 height 32
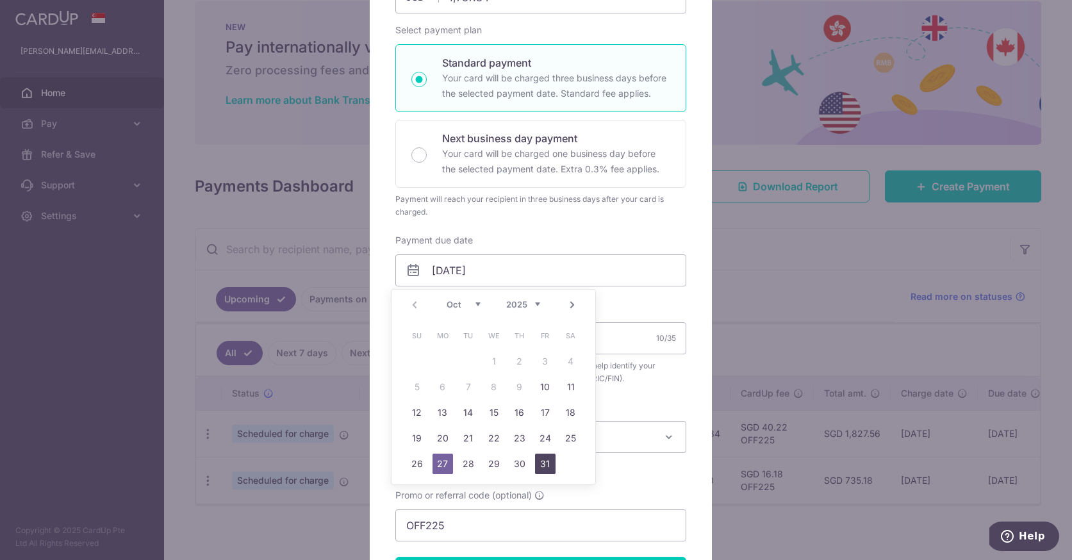
click at [539, 464] on link "31" at bounding box center [545, 463] width 20 height 20
type input "[DATE]"
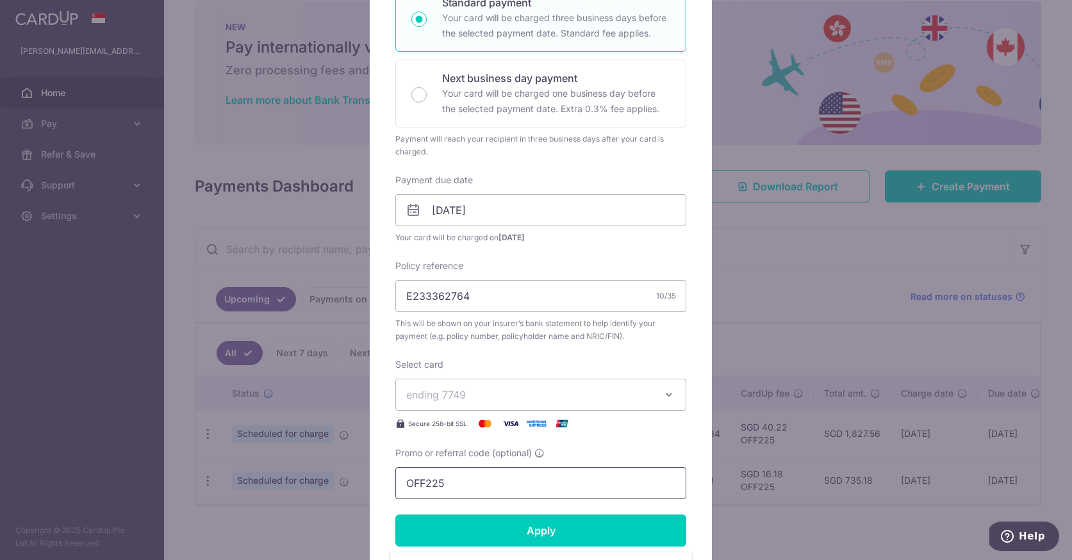
scroll to position [256, 0]
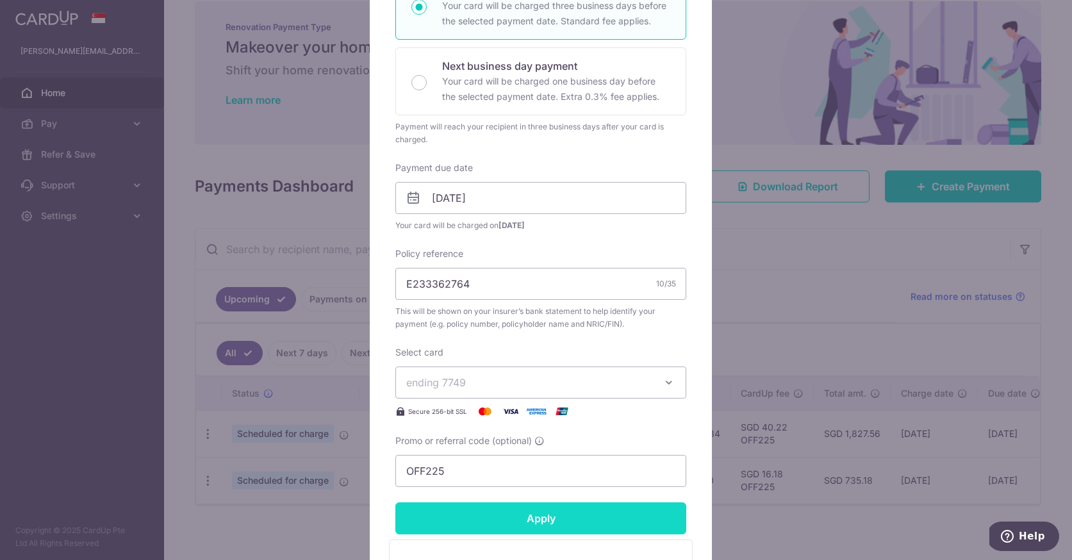
click at [551, 519] on input "Apply" at bounding box center [540, 518] width 291 height 32
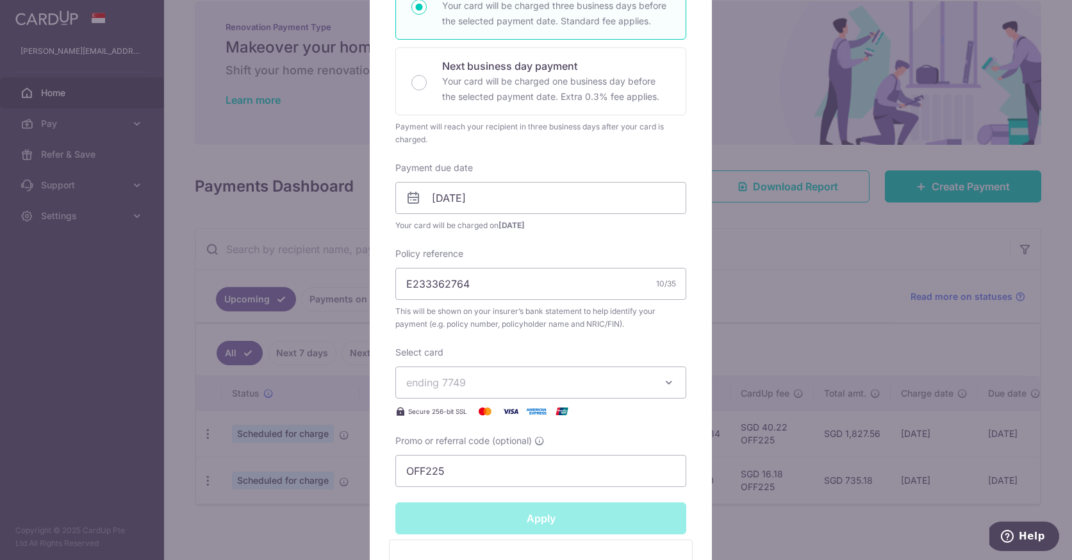
type input "Successfully Applied"
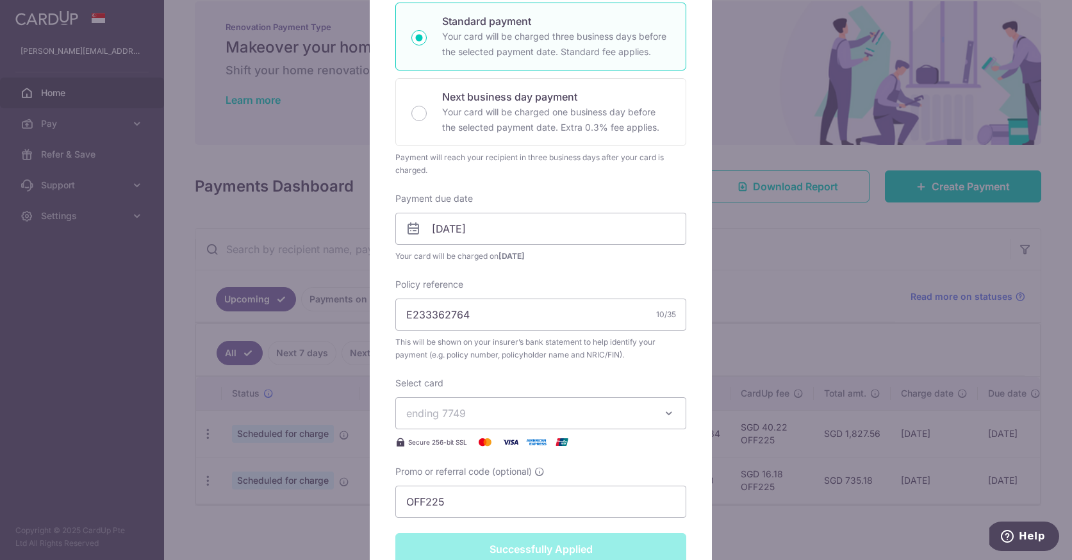
scroll to position [38, 0]
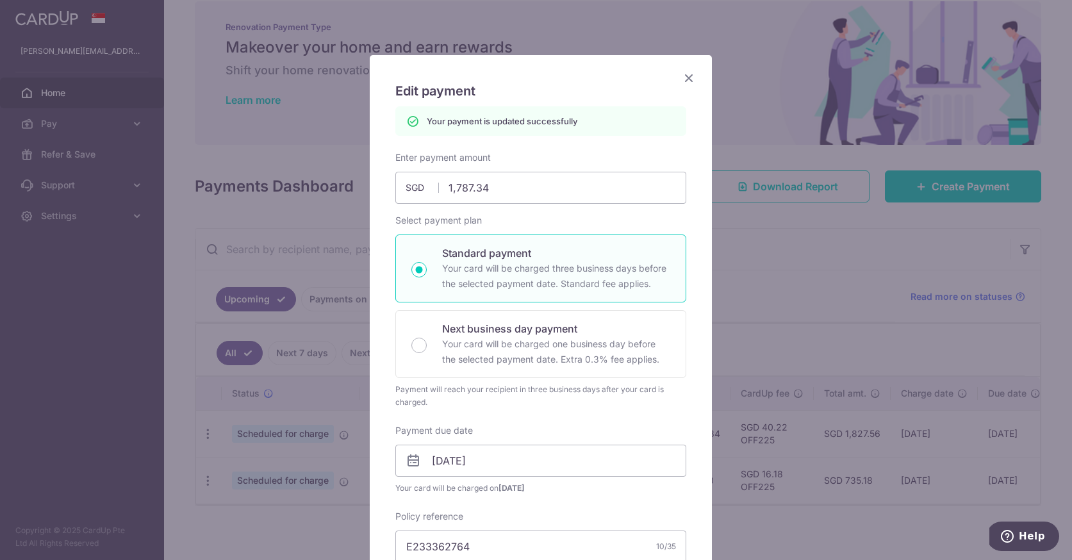
click at [683, 69] on div "Edit payment By clicking apply, you will make changes to all payments to AIA Si…" at bounding box center [541, 512] width 342 height 915
click at [685, 79] on icon "Close" at bounding box center [688, 78] width 15 height 16
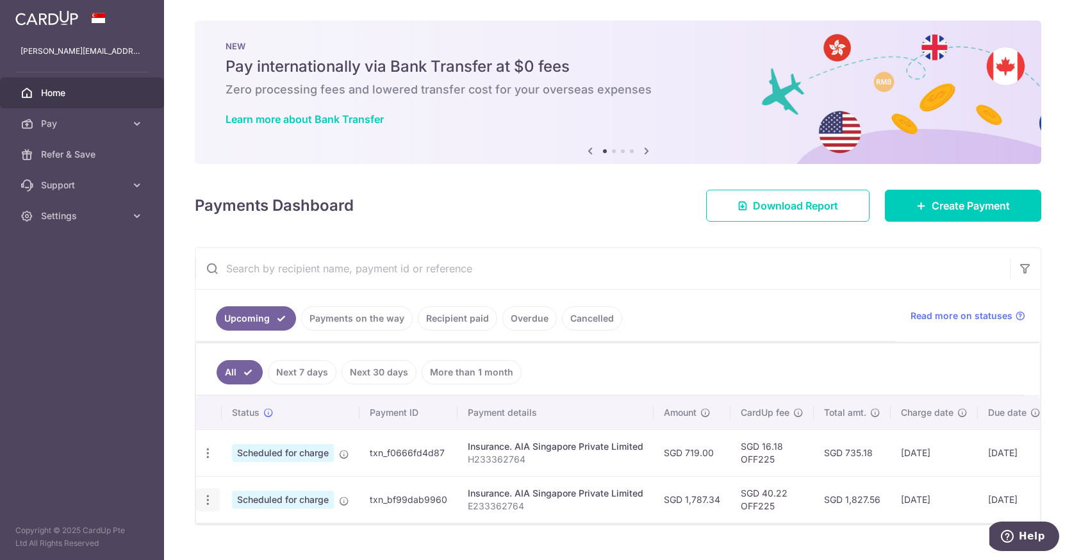
click at [207, 500] on icon "button" at bounding box center [207, 499] width 13 height 13
click at [266, 534] on span "Update payment" at bounding box center [275, 534] width 87 height 15
radio input "true"
type input "1,787.34"
type input "[DATE]"
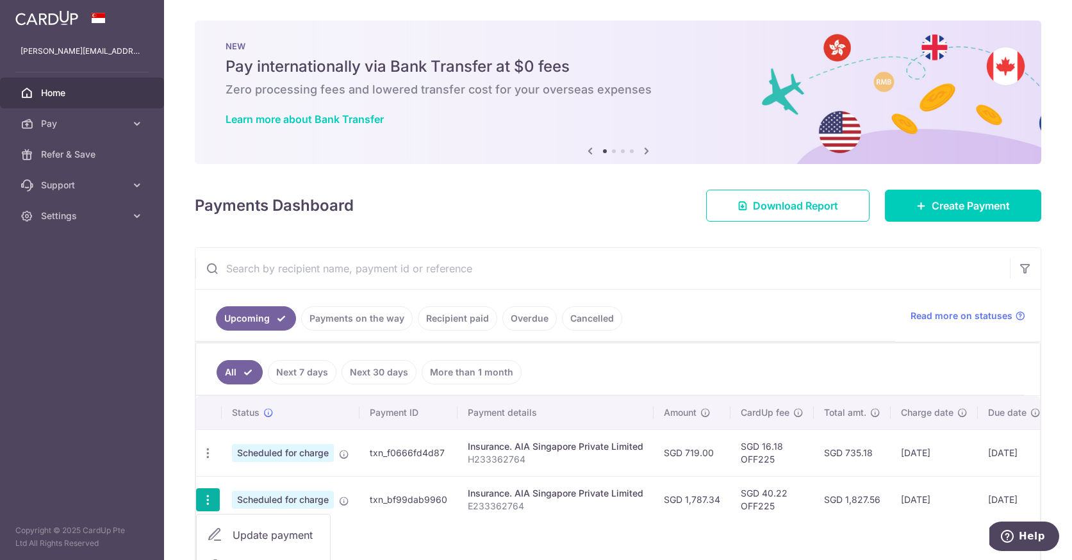
type input "E233362764"
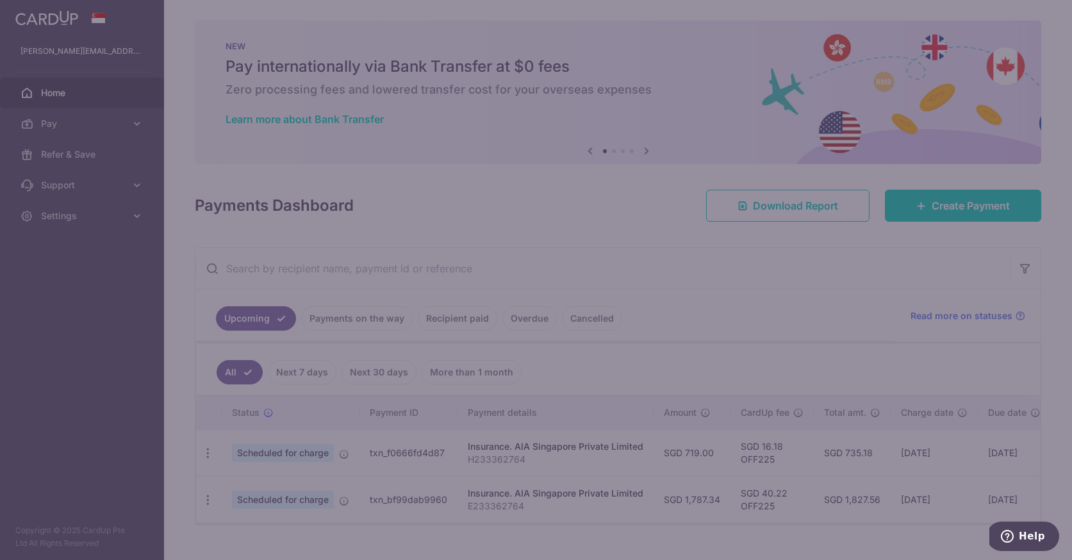
type input "OFF225"
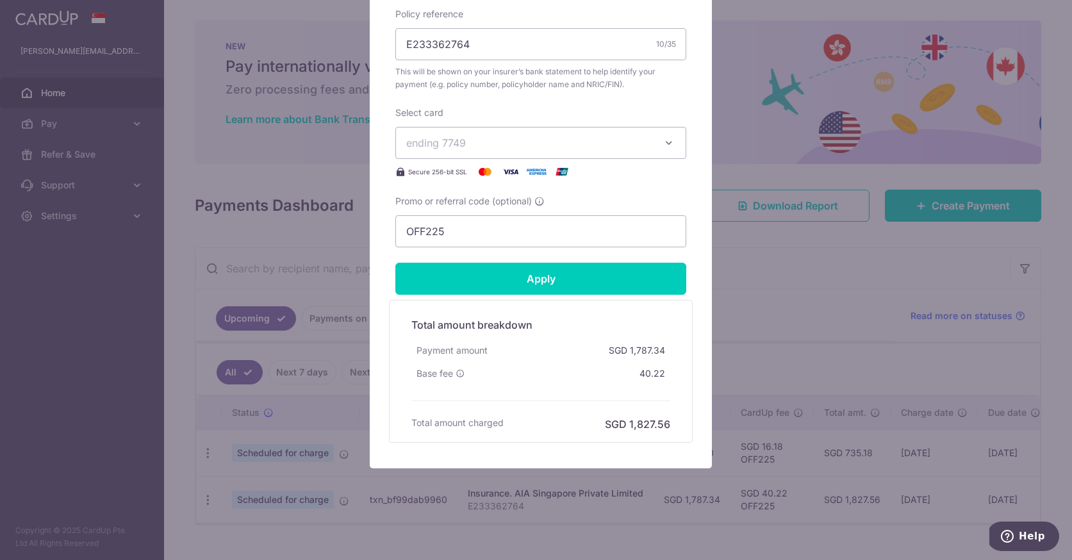
scroll to position [478, 0]
click at [826, 276] on div "Edit payment By clicking apply, you will make changes to all payments to AIA Si…" at bounding box center [536, 280] width 1072 height 560
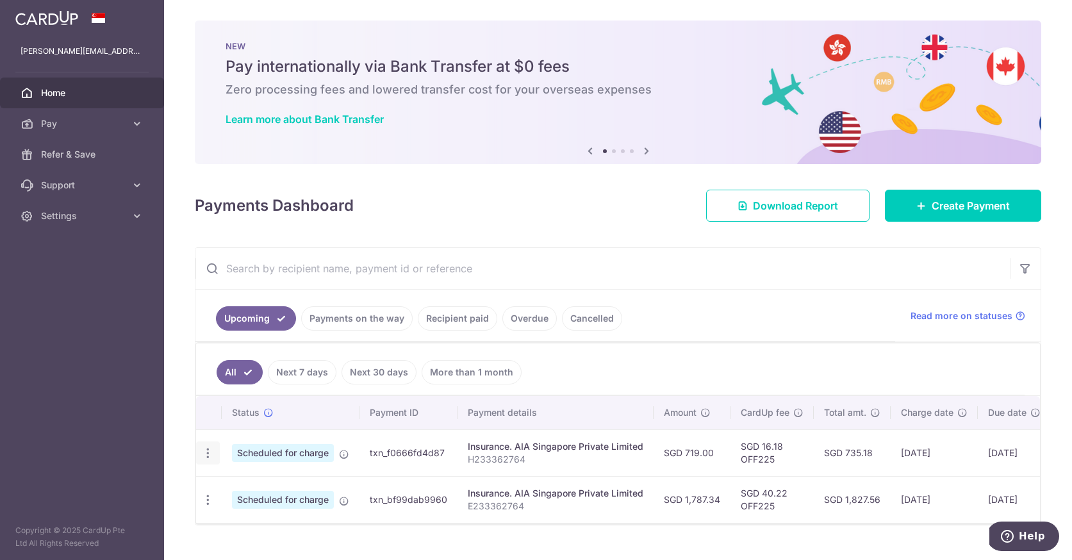
click at [211, 448] on icon "button" at bounding box center [207, 452] width 13 height 13
click at [266, 489] on span "Update payment" at bounding box center [275, 487] width 87 height 15
type input "719.00"
radio input "true"
type input "[DATE]"
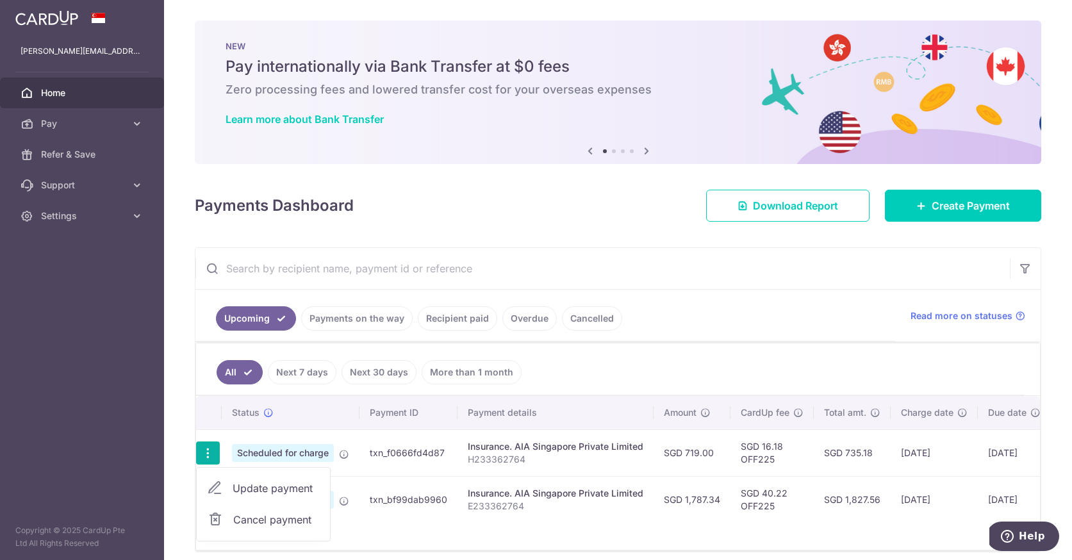
type input "H233362764"
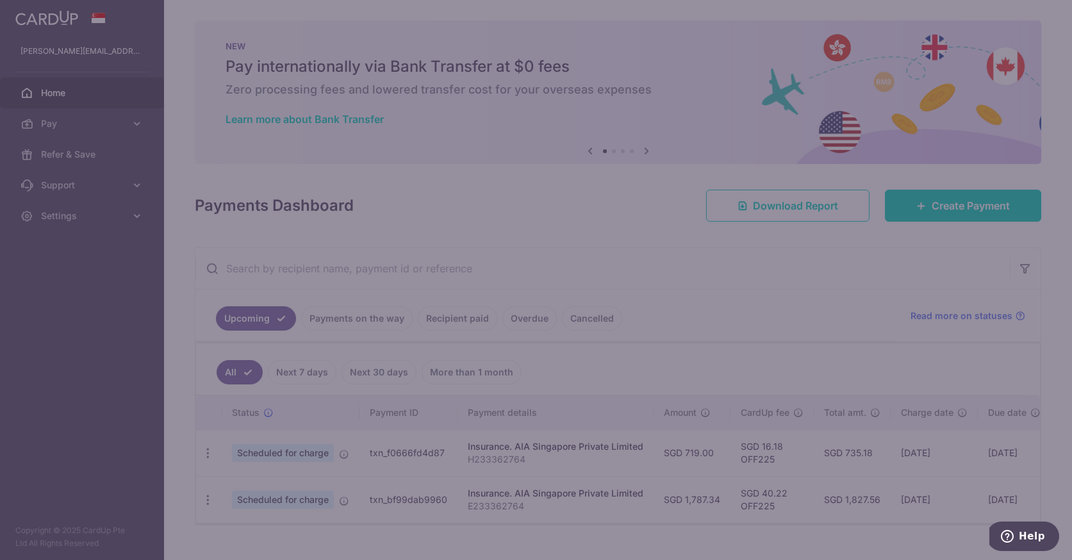
scroll to position [0, 0]
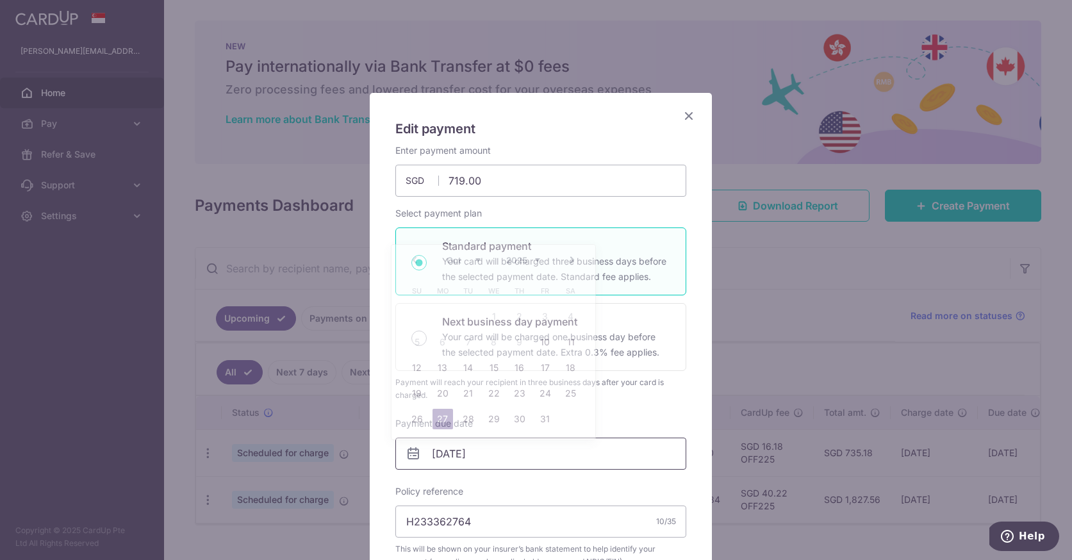
click at [462, 446] on input "[DATE]" at bounding box center [540, 453] width 291 height 32
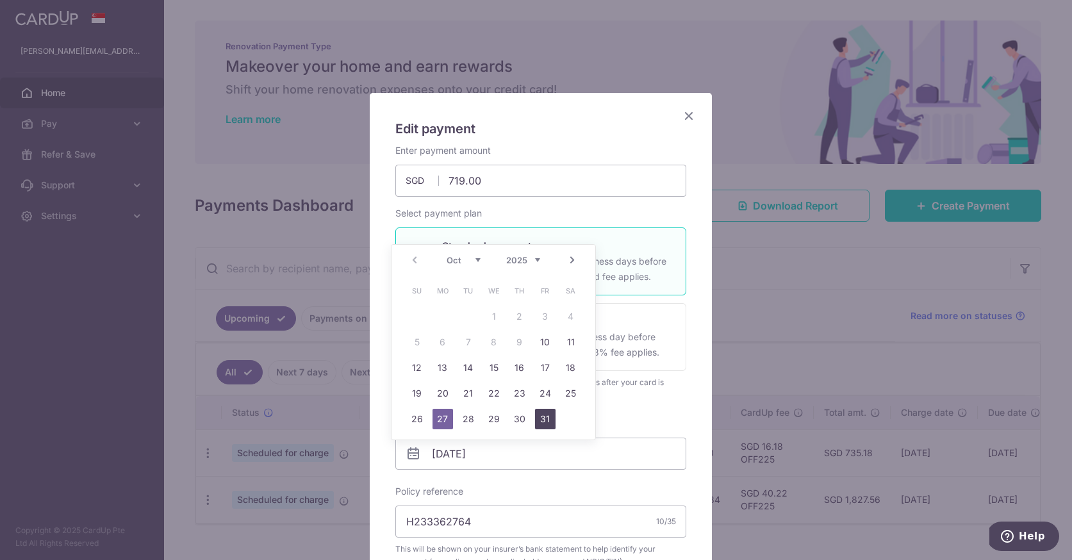
click at [545, 422] on link "31" at bounding box center [545, 419] width 20 height 20
type input "[DATE]"
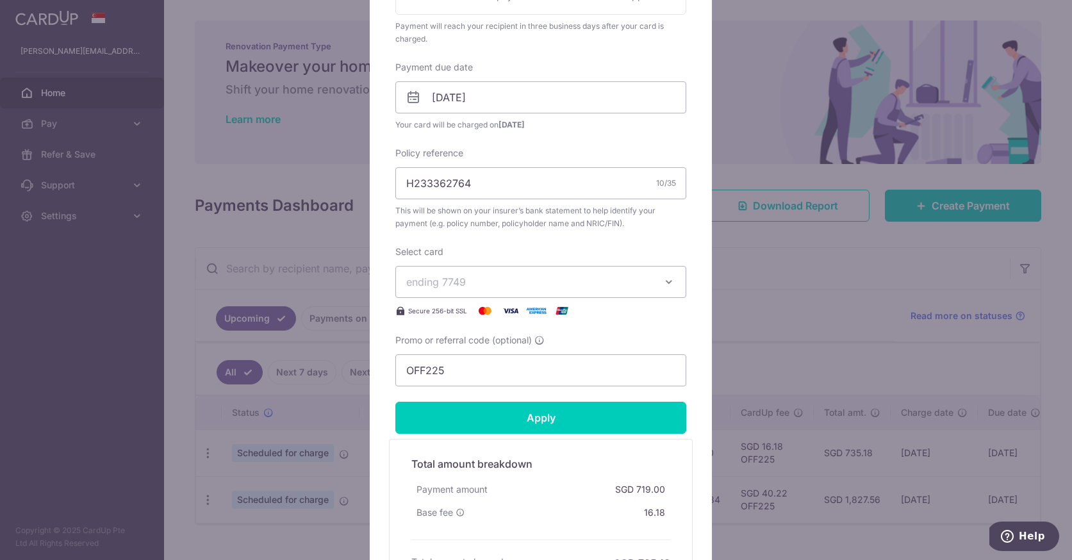
scroll to position [496, 0]
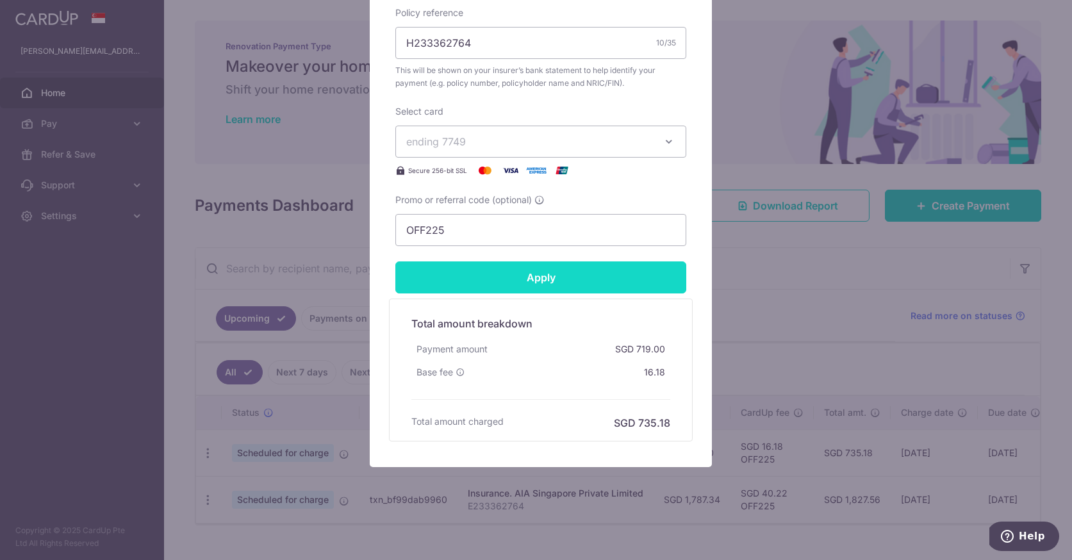
click at [557, 282] on input "Apply" at bounding box center [540, 277] width 291 height 32
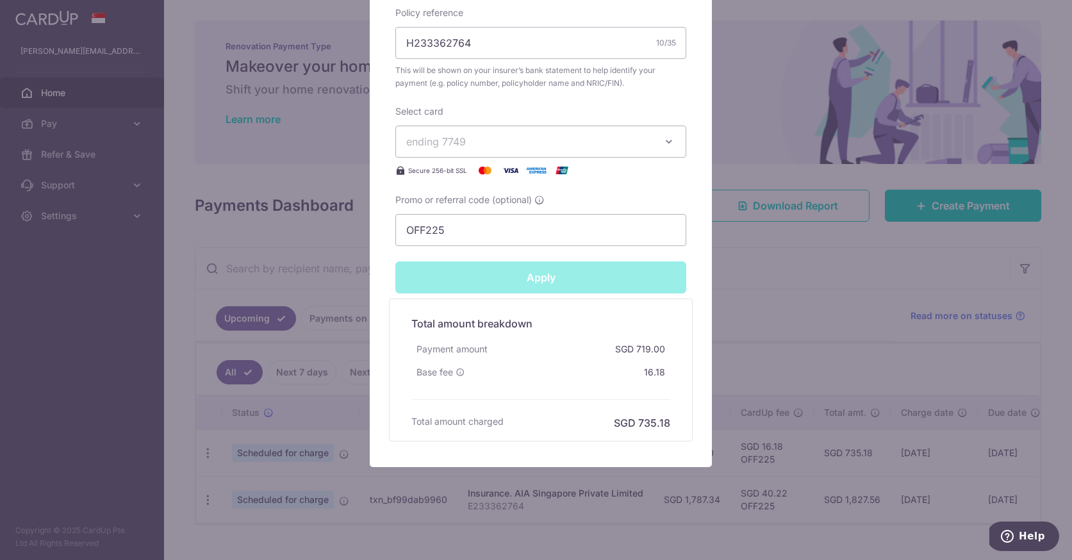
type input "Successfully Applied"
click at [813, 286] on div "Edit payment By clicking apply, you will make changes to all payments to AIA Si…" at bounding box center [536, 280] width 1072 height 560
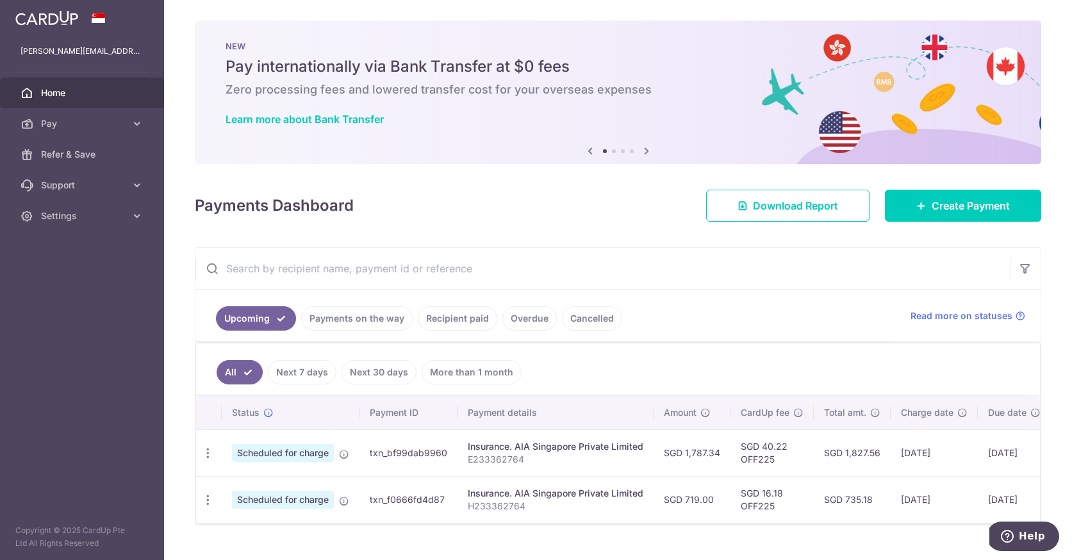
click at [79, 95] on span "Home" at bounding box center [83, 92] width 85 height 13
